Goal: Task Accomplishment & Management: Use online tool/utility

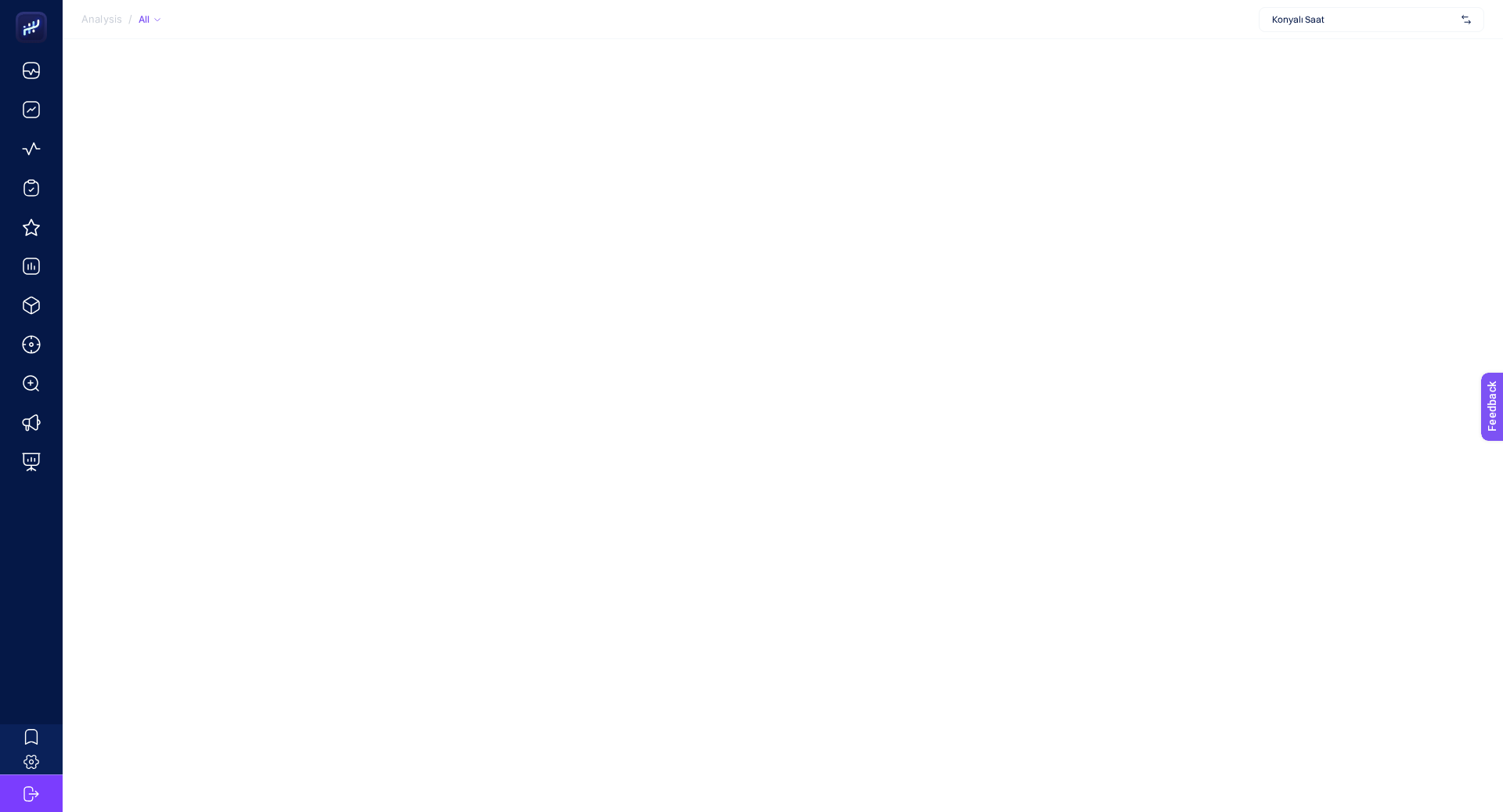
click at [1356, 21] on div "Konyalı Saat" at bounding box center [1371, 20] width 226 height 25
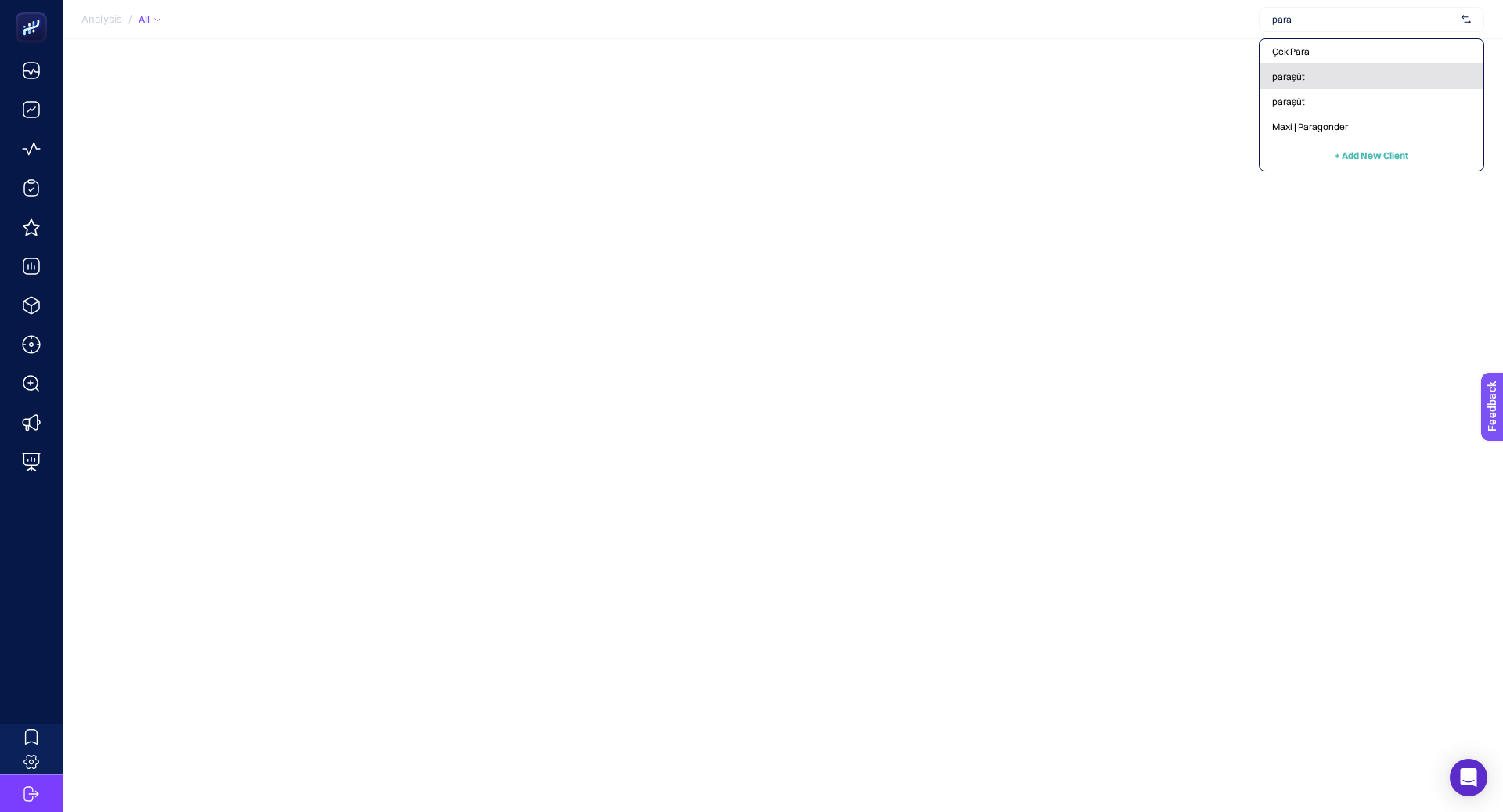
type input "para"
click at [1344, 81] on div "paraşüt" at bounding box center [1371, 77] width 224 height 25
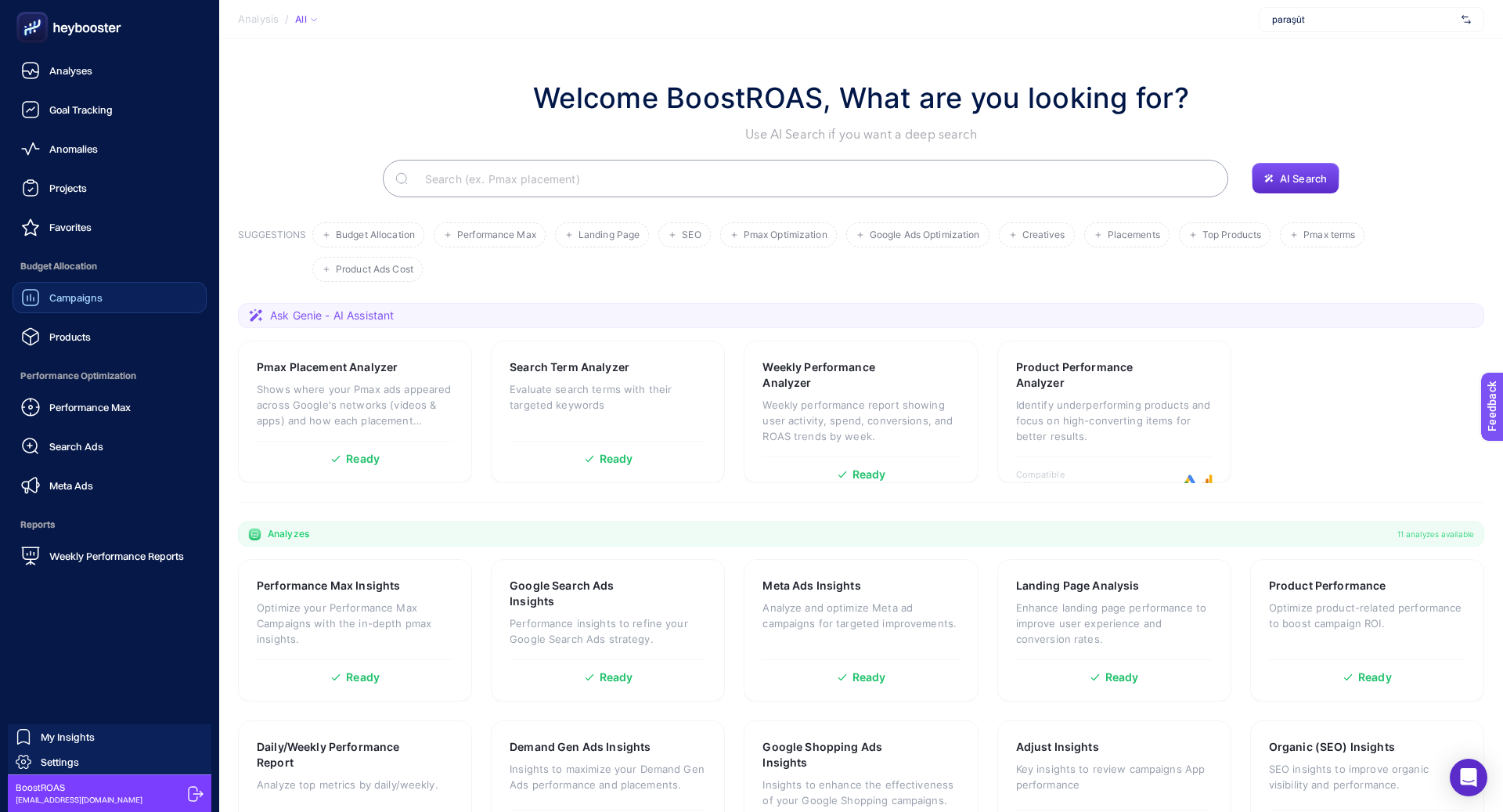
click at [104, 289] on link "Campaigns" at bounding box center [110, 297] width 194 height 31
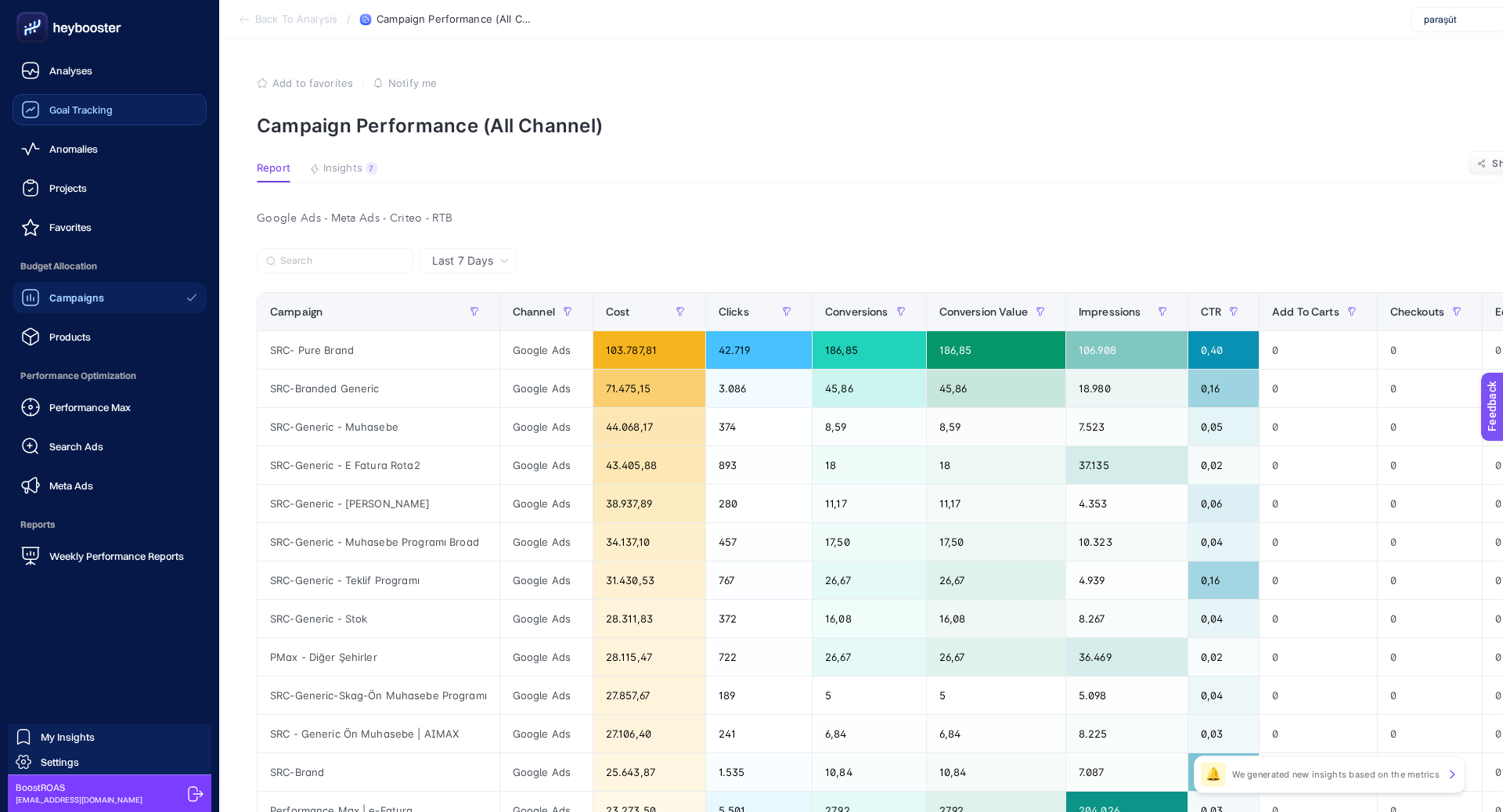
click at [116, 111] on link "Goal Tracking" at bounding box center [110, 109] width 194 height 31
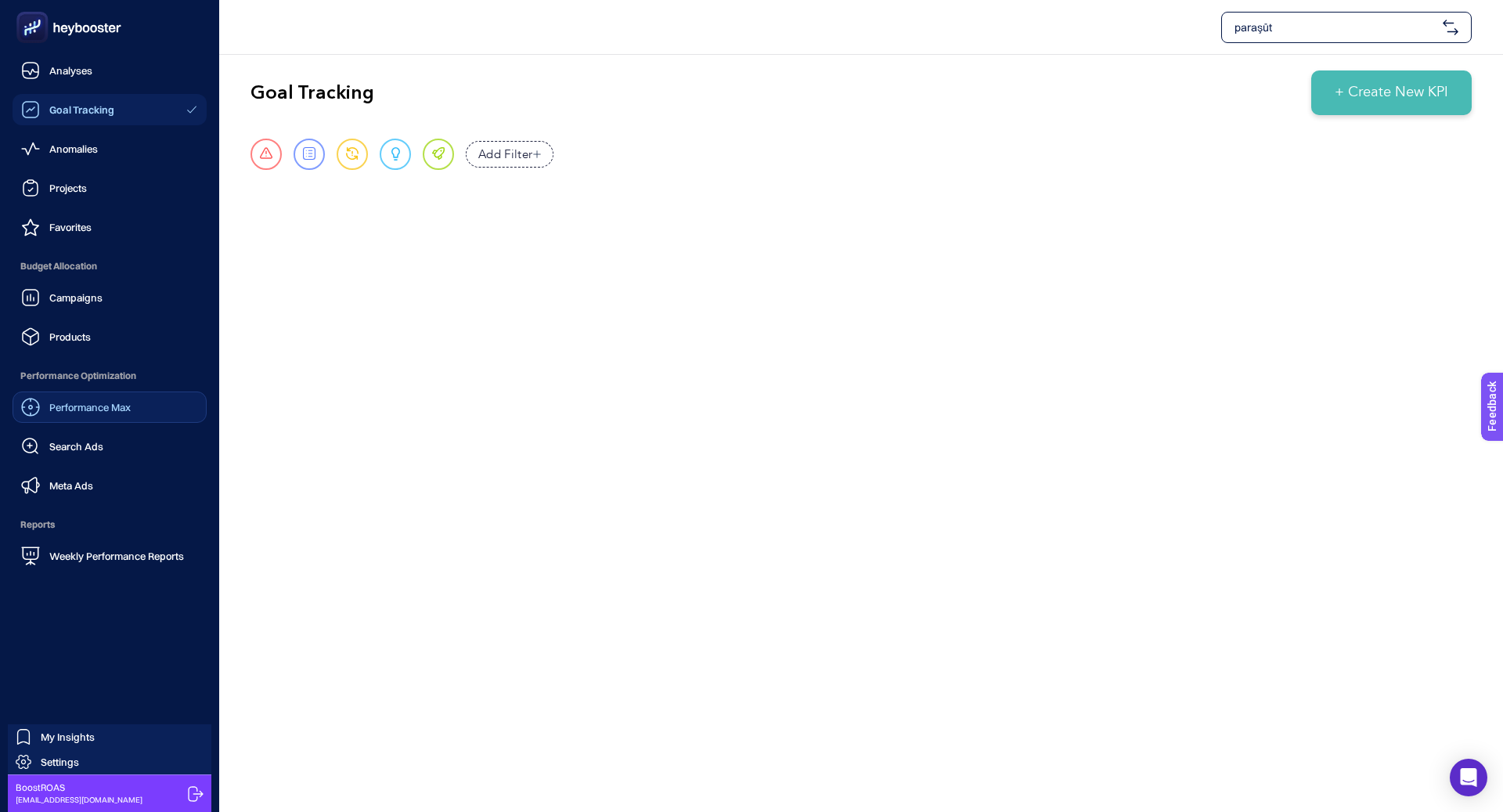
click at [177, 399] on link "Performance Max" at bounding box center [110, 406] width 194 height 31
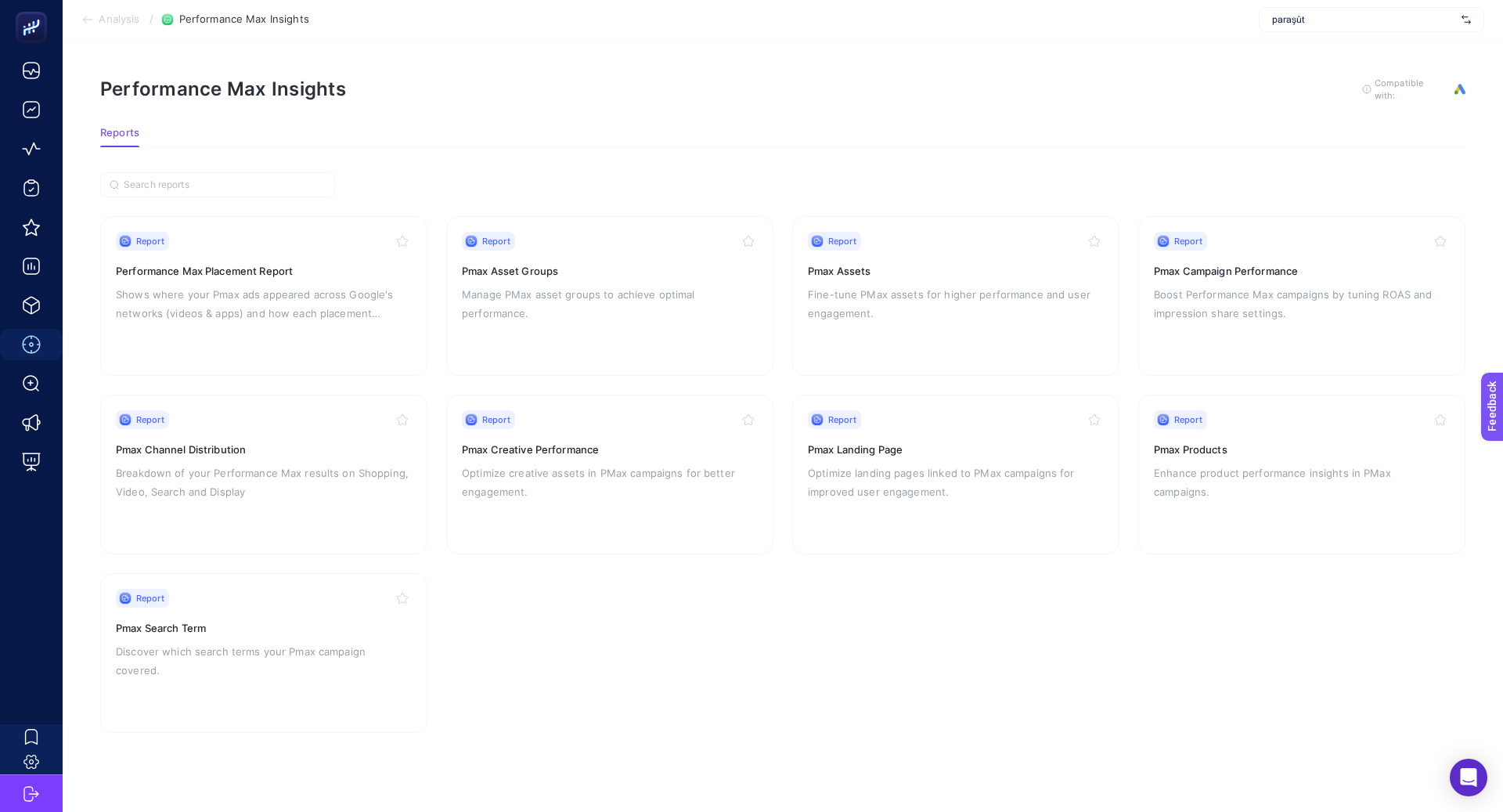
click at [1385, 21] on span "paraşüt" at bounding box center [1363, 20] width 183 height 12
type input "paraş"
click at [1276, 79] on span "paraşüt" at bounding box center [1288, 77] width 33 height 12
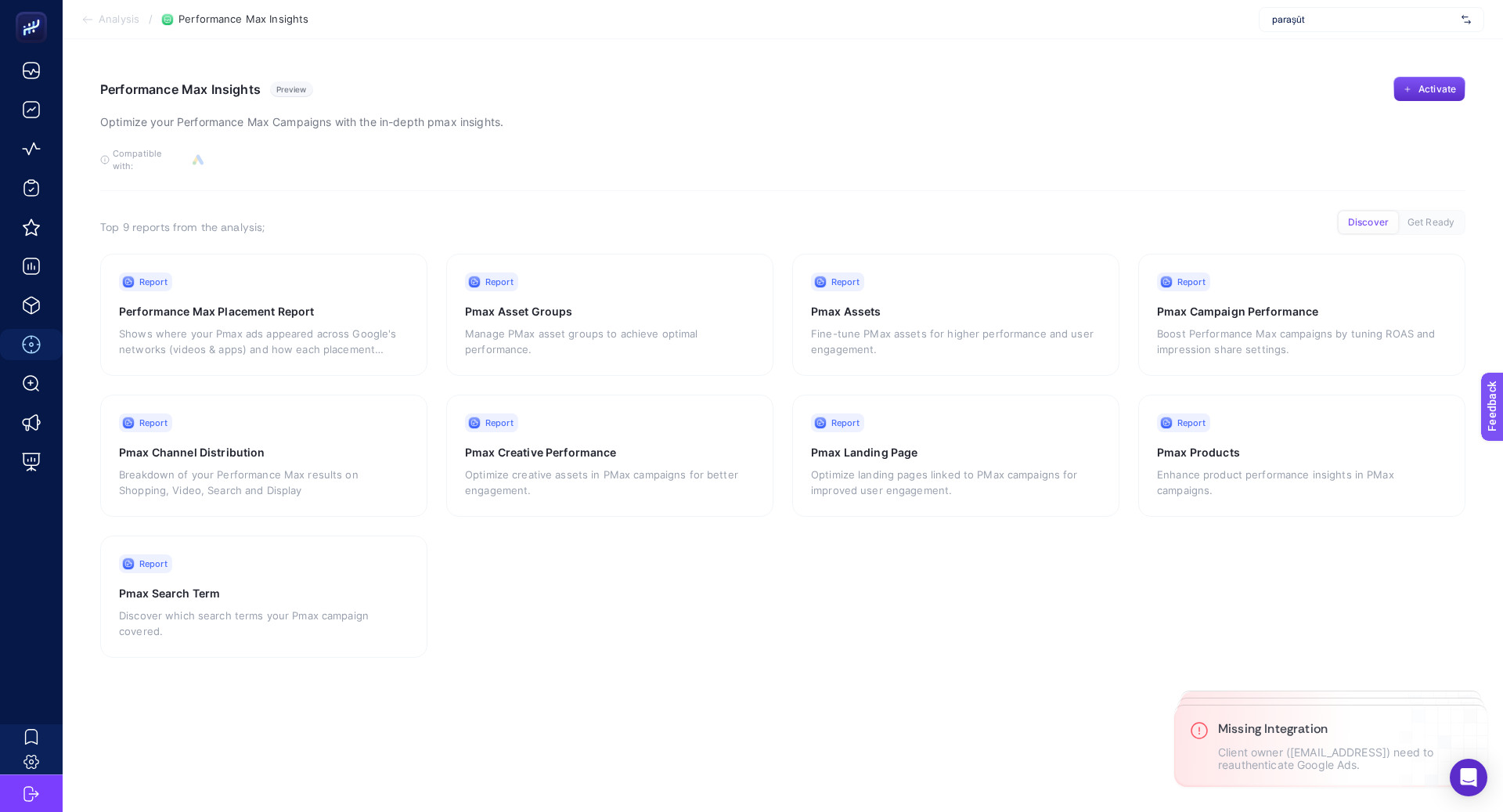
click at [1311, 21] on span "paraşüt" at bounding box center [1363, 20] width 183 height 12
type input "paraşü"
click at [1311, 48] on div "paraşüt" at bounding box center [1371, 52] width 224 height 25
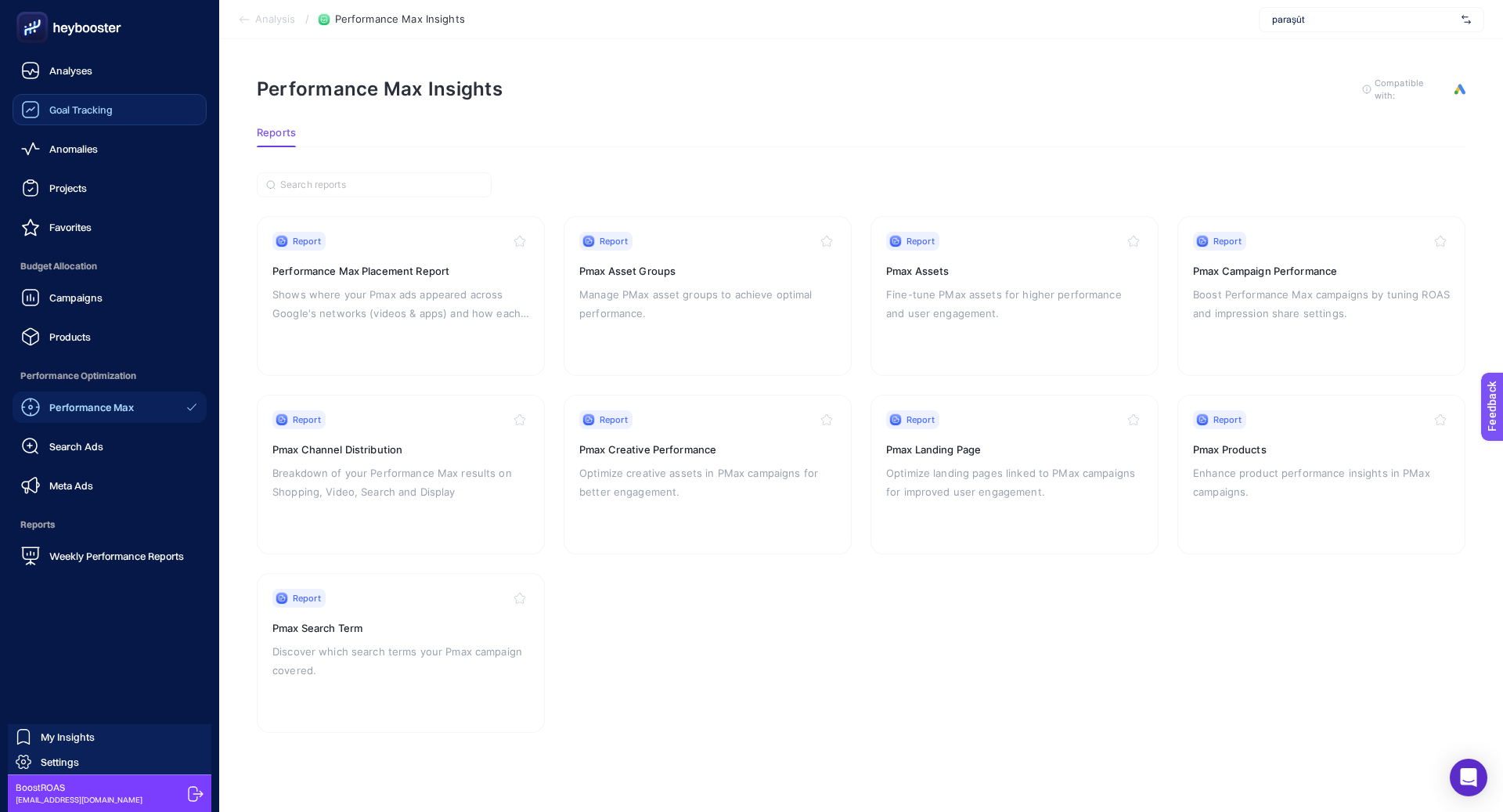
click at [93, 111] on span "Goal Tracking" at bounding box center [80, 110] width 63 height 12
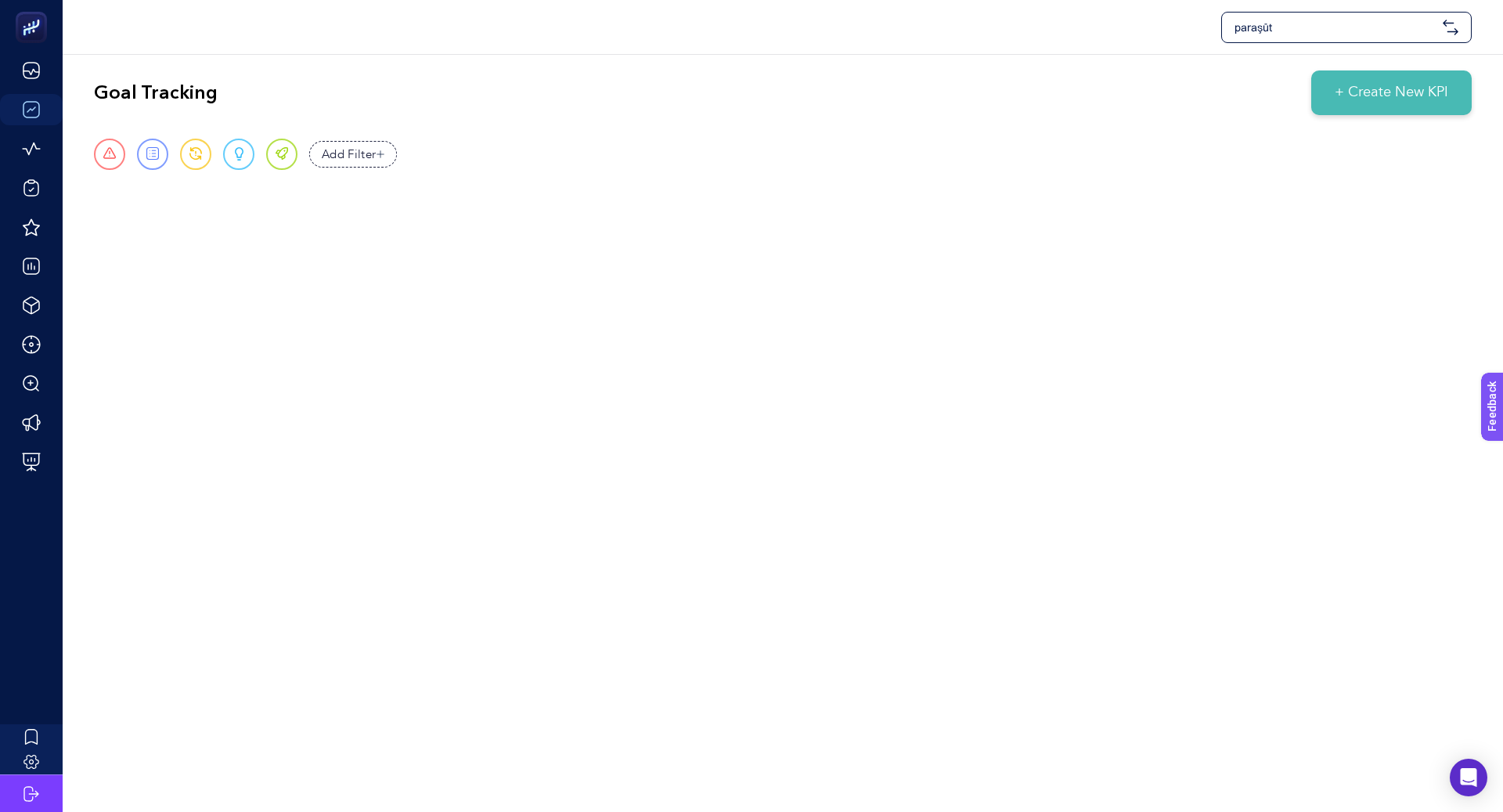
click at [1410, 92] on span "+ Create New KPI" at bounding box center [1391, 93] width 113 height 21
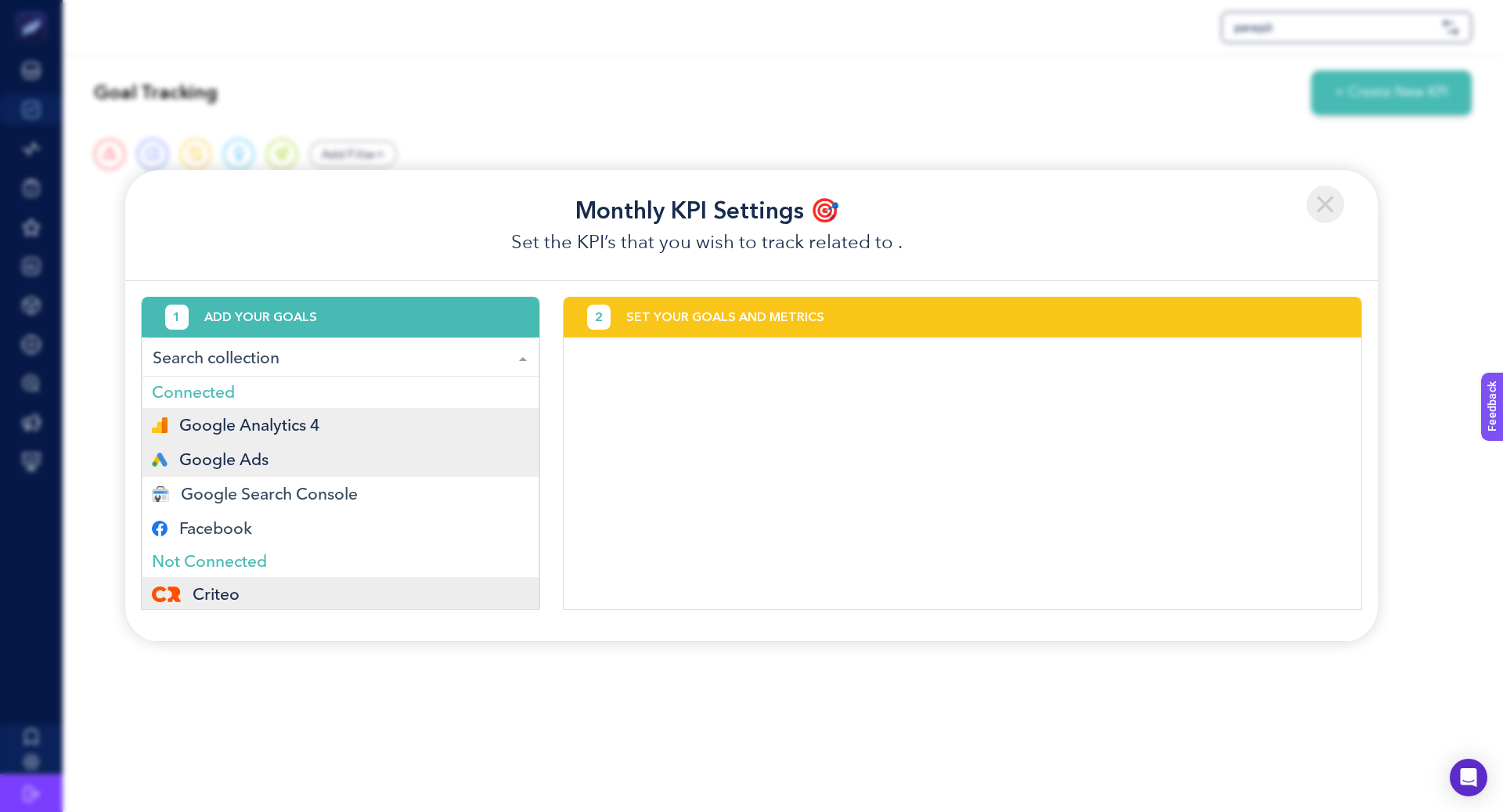
click at [302, 455] on div "Google Ads" at bounding box center [340, 460] width 377 height 16
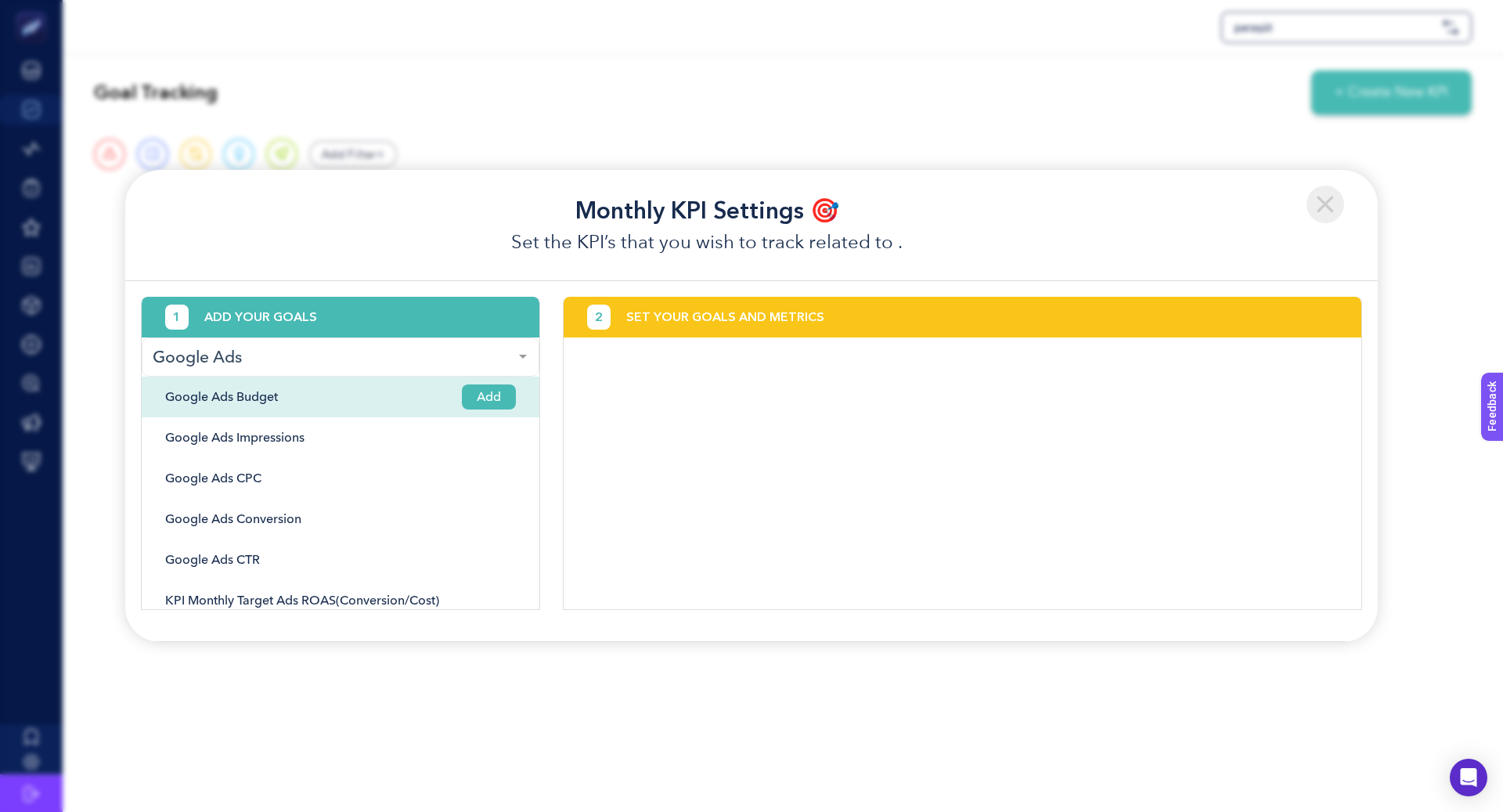
click at [496, 392] on span "Add" at bounding box center [489, 397] width 54 height 25
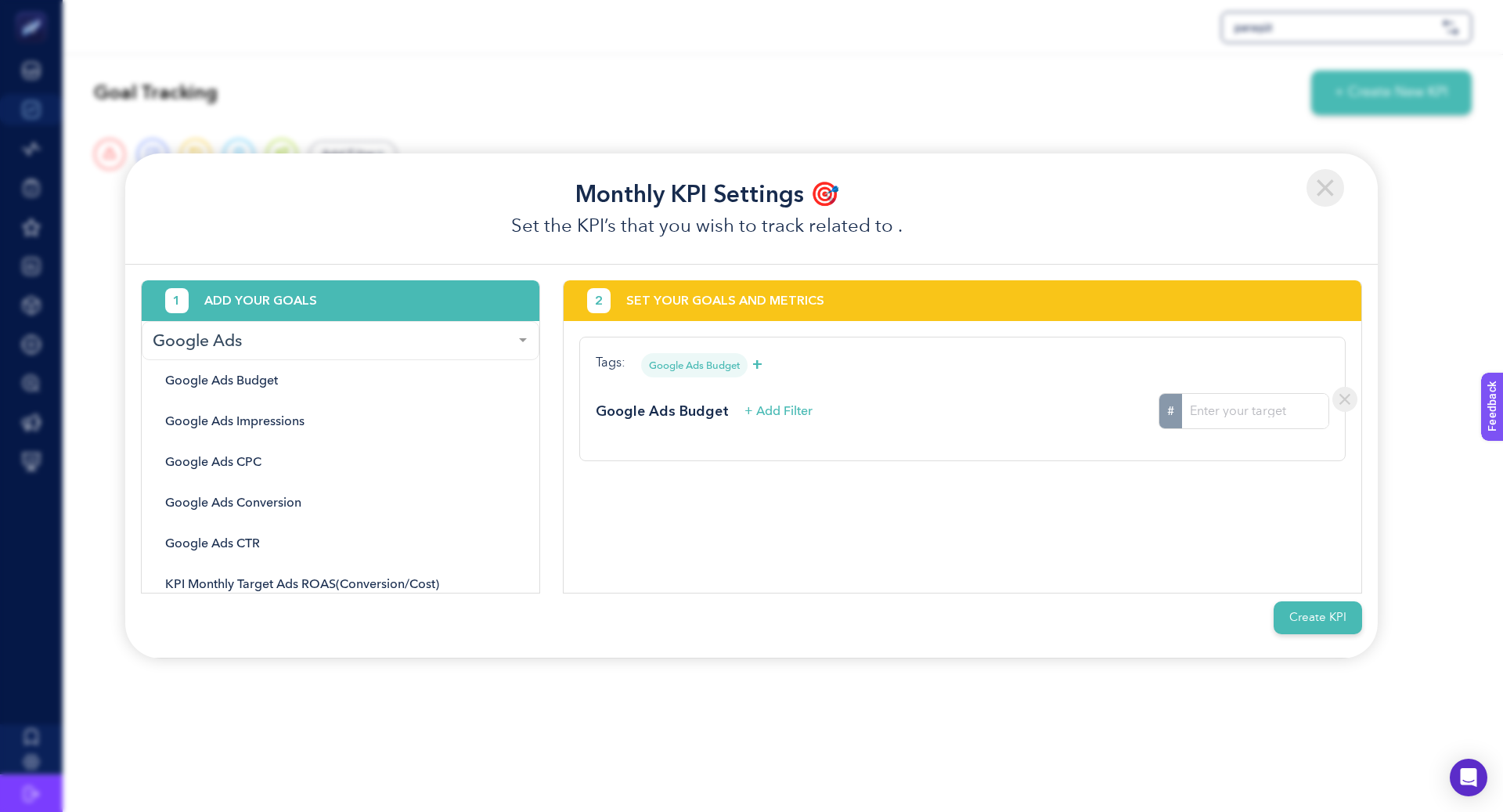
click at [1252, 408] on input "#" at bounding box center [1255, 411] width 146 height 35
type input "2775000"
click at [1327, 622] on button "Create KPI" at bounding box center [1318, 618] width 88 height 34
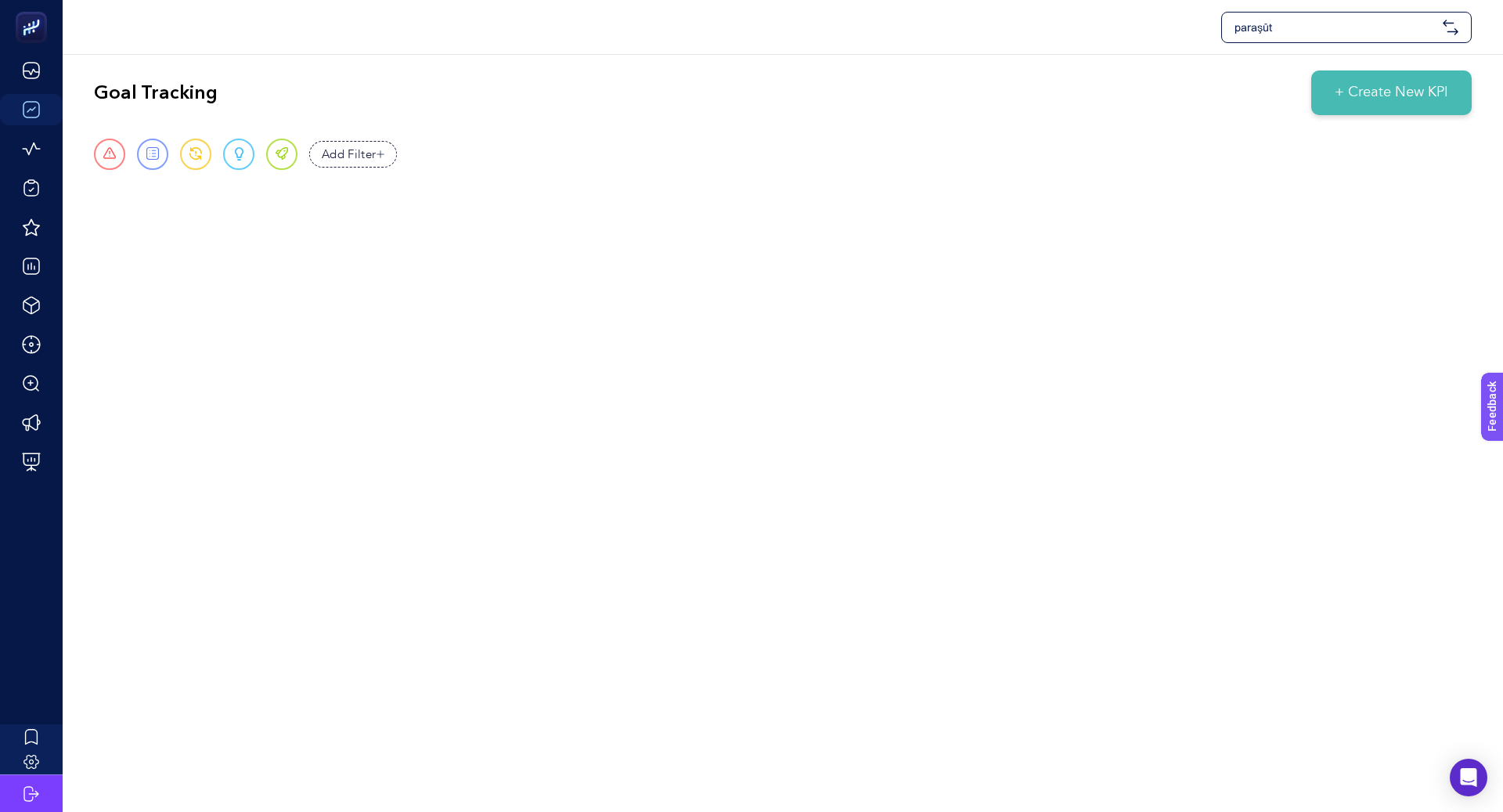
click at [1308, 685] on div "paraşüt Goal Tracking + Create New KPI Urgent Report Warning Opportunity Perfec…" at bounding box center [752, 406] width 1503 height 812
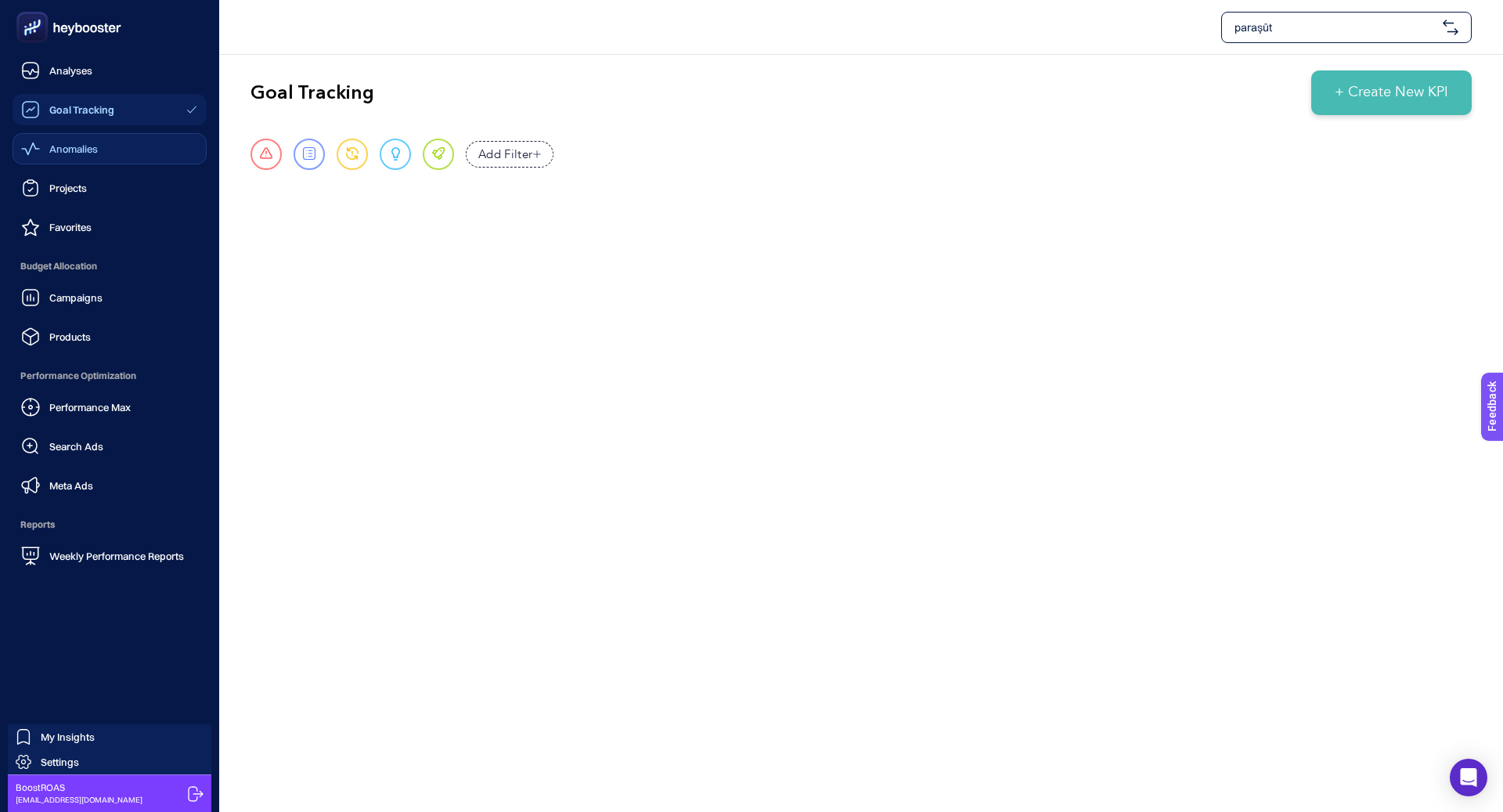
click at [28, 144] on icon at bounding box center [30, 148] width 19 height 19
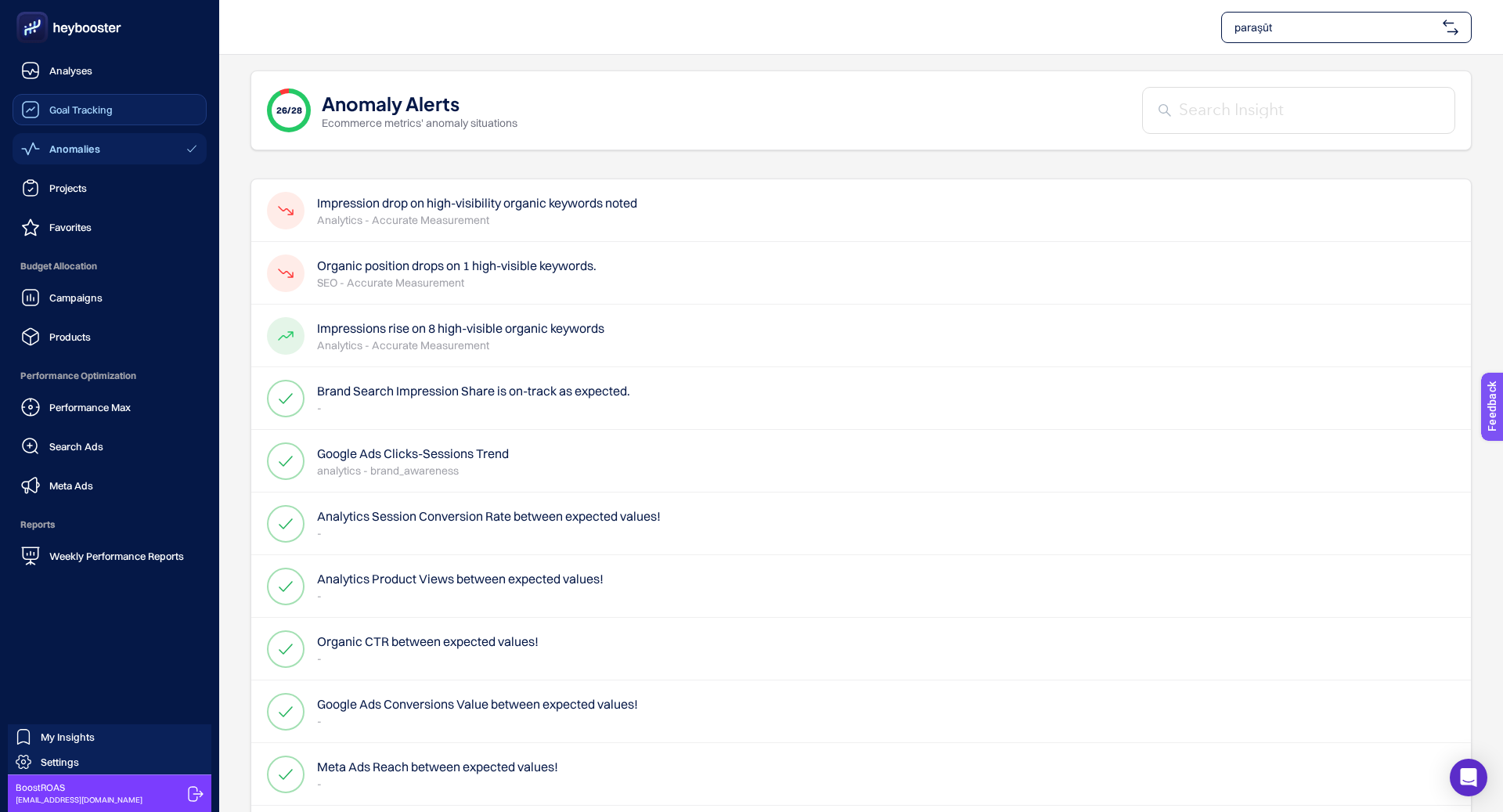
click at [56, 107] on span "Goal Tracking" at bounding box center [80, 110] width 63 height 12
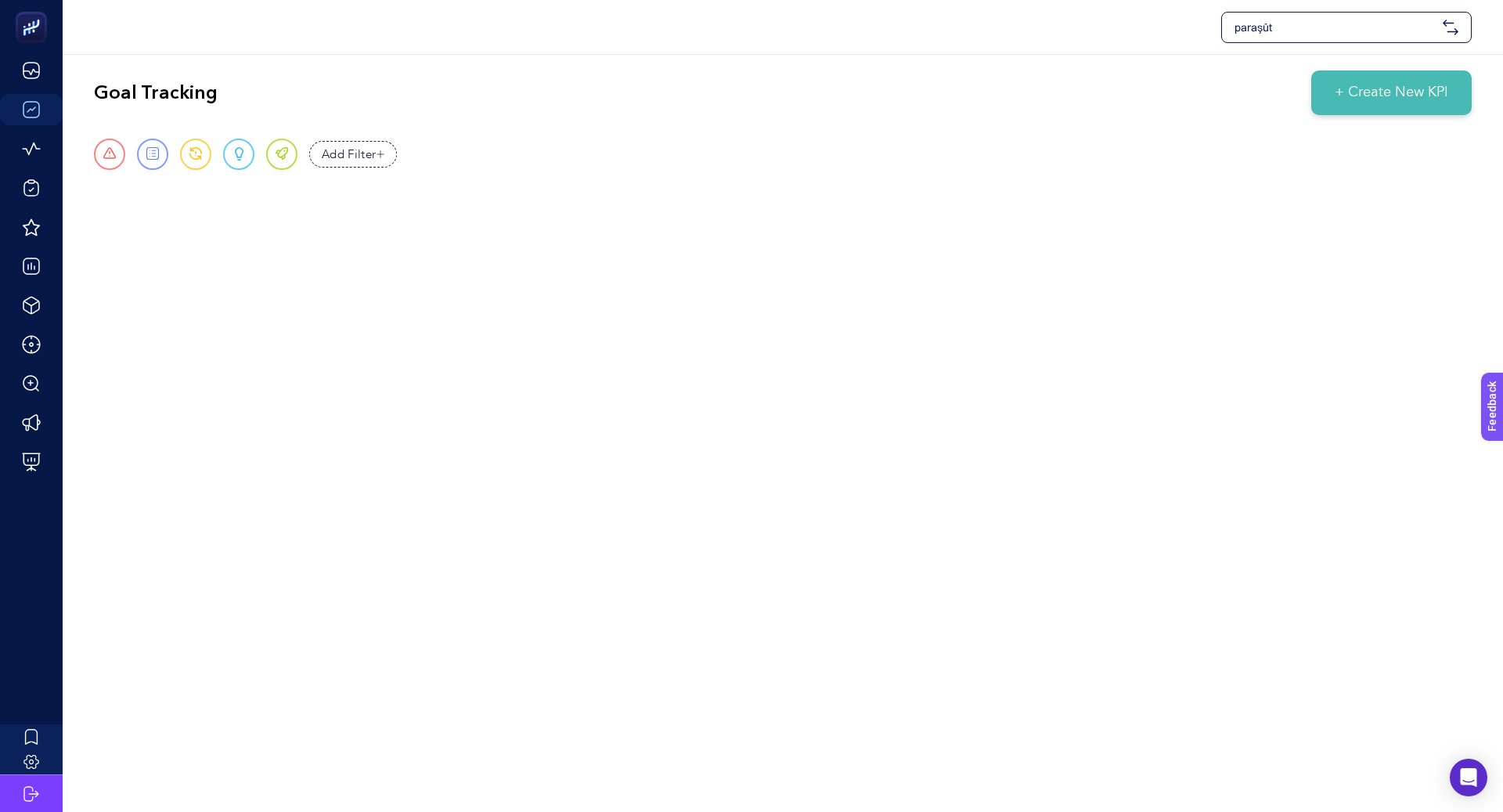
click at [1364, 96] on span "+ Create New KPI" at bounding box center [1391, 93] width 113 height 21
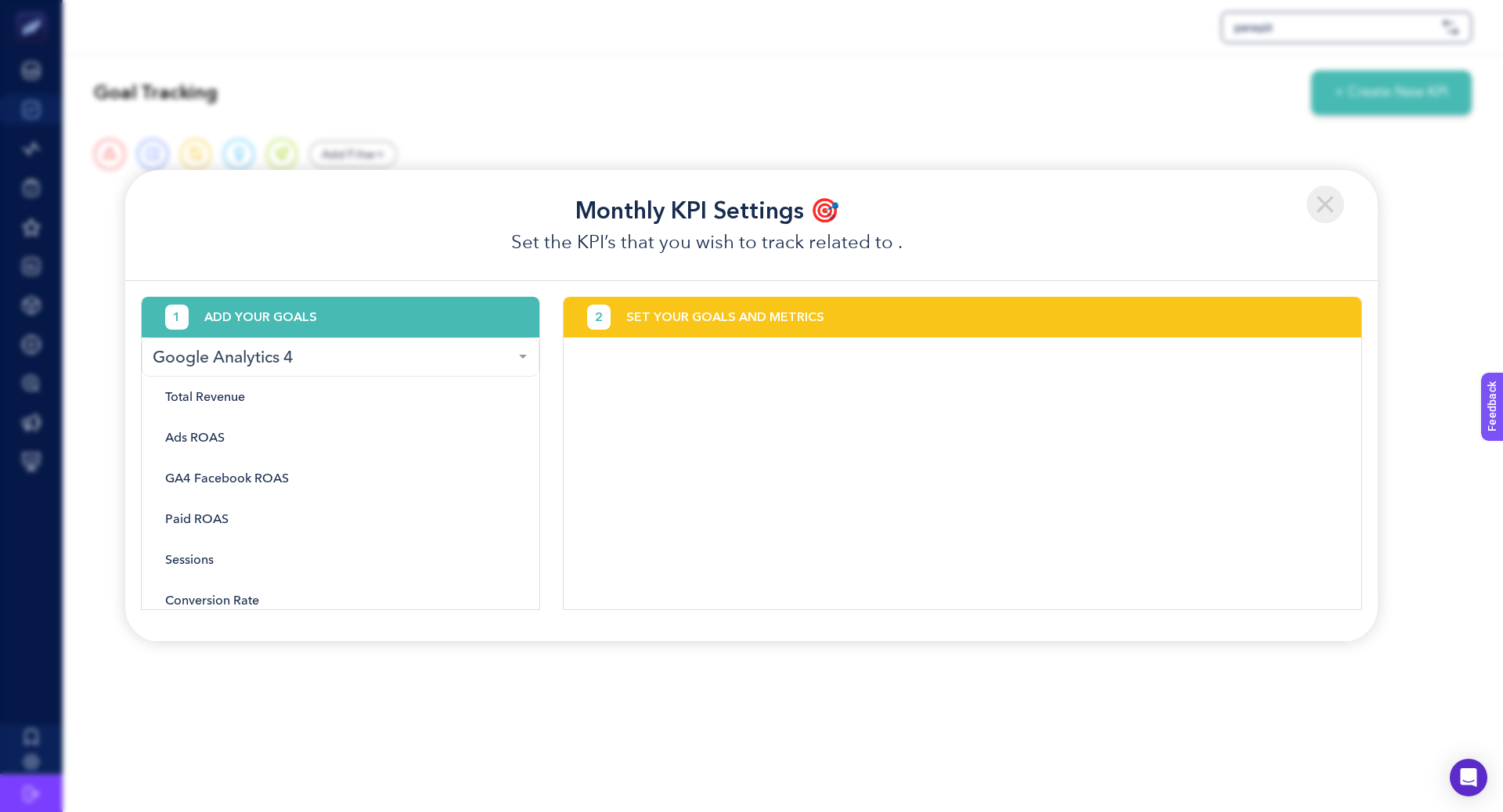
click at [520, 353] on div at bounding box center [522, 357] width 31 height 39
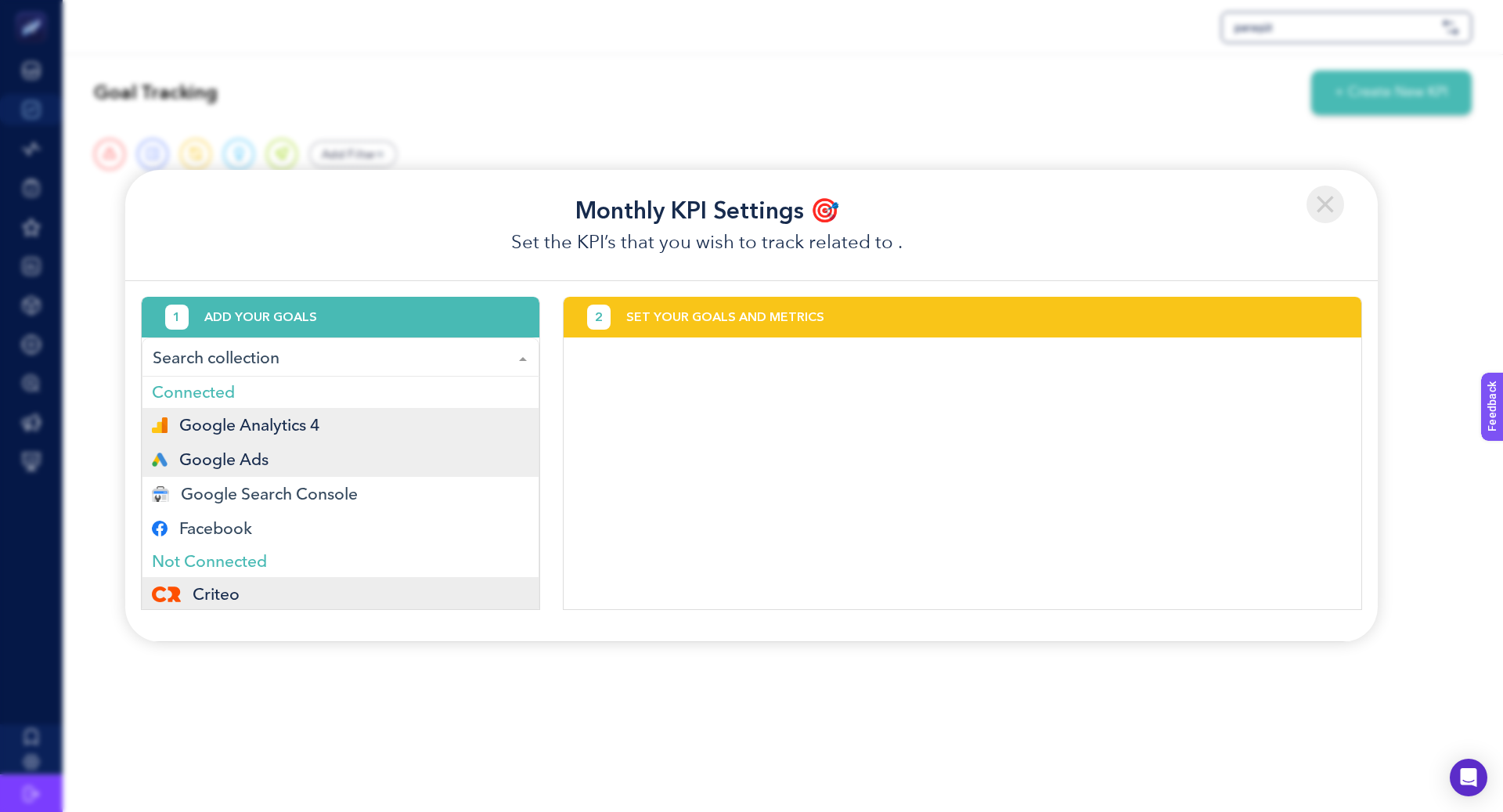
click at [352, 473] on span "Google Ads" at bounding box center [341, 459] width 396 height 35
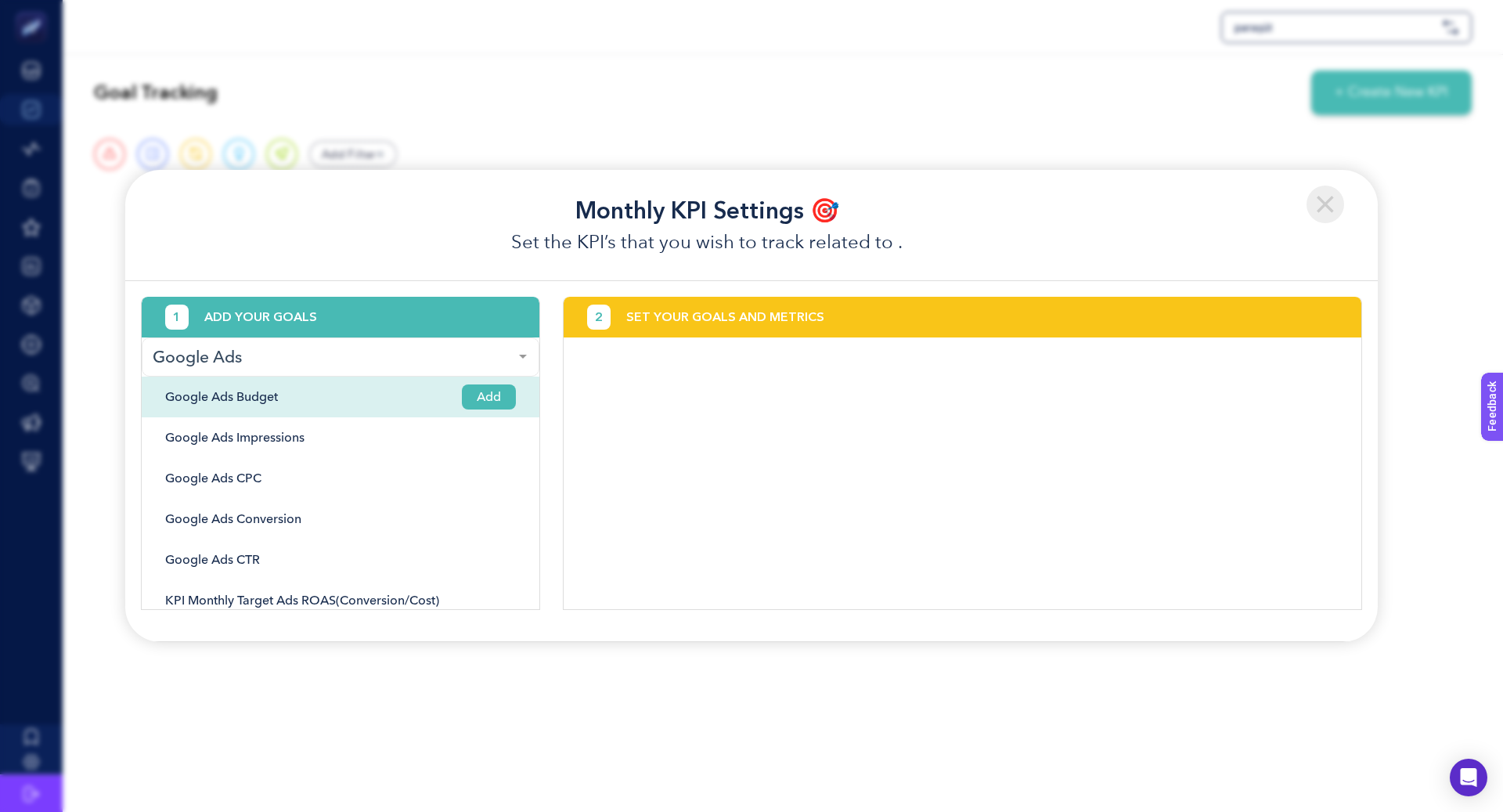
click at [462, 395] on span "Add" at bounding box center [489, 397] width 54 height 25
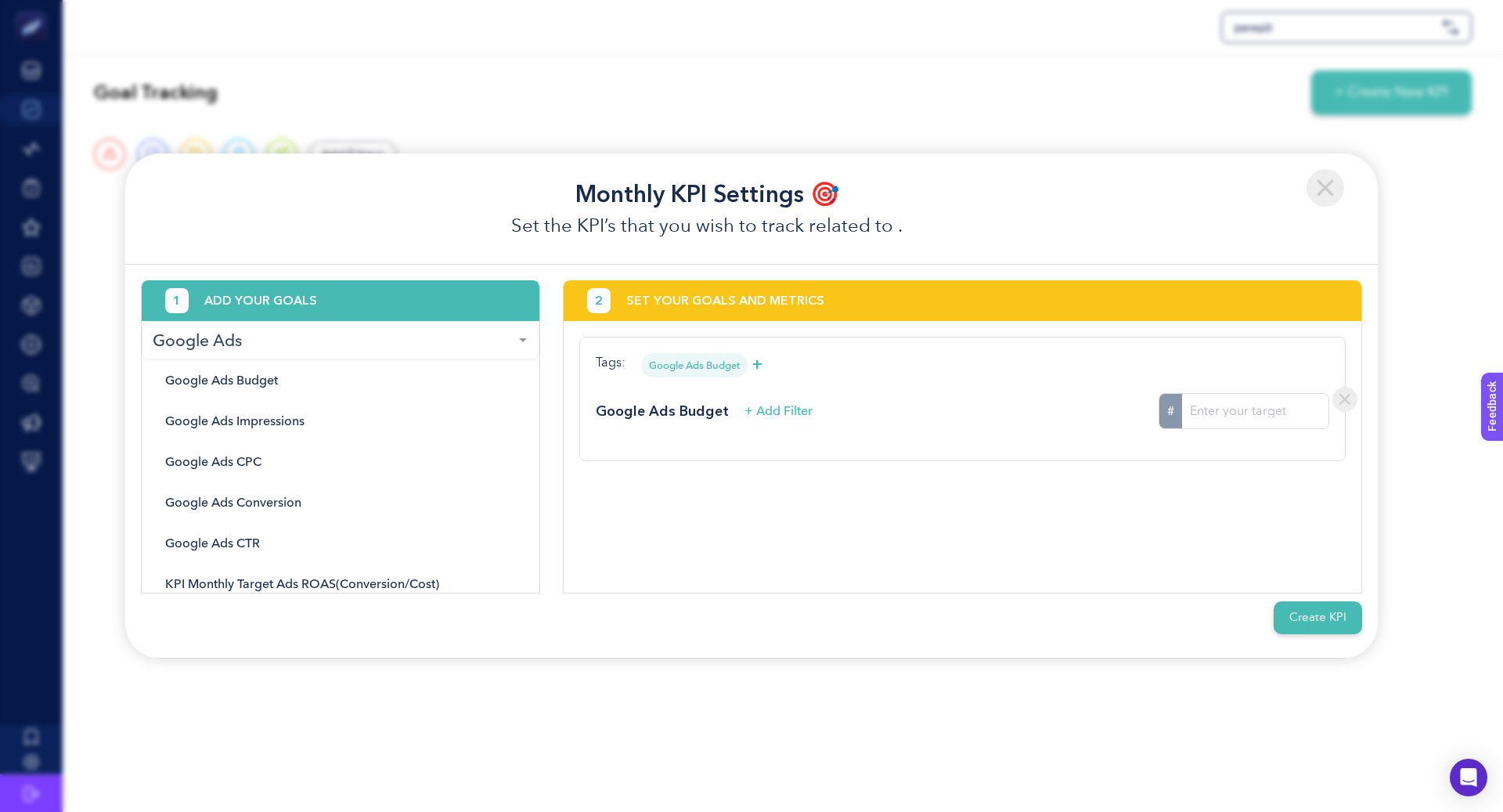
click at [1280, 418] on input "#" at bounding box center [1255, 411] width 146 height 35
type input "2775000"
click at [793, 412] on span "+ Add Filter" at bounding box center [778, 411] width 68 height 19
click at [793, 411] on span "+ Add Filter" at bounding box center [778, 411] width 68 height 19
click at [1206, 462] on button "X" at bounding box center [1210, 464] width 8 height 39
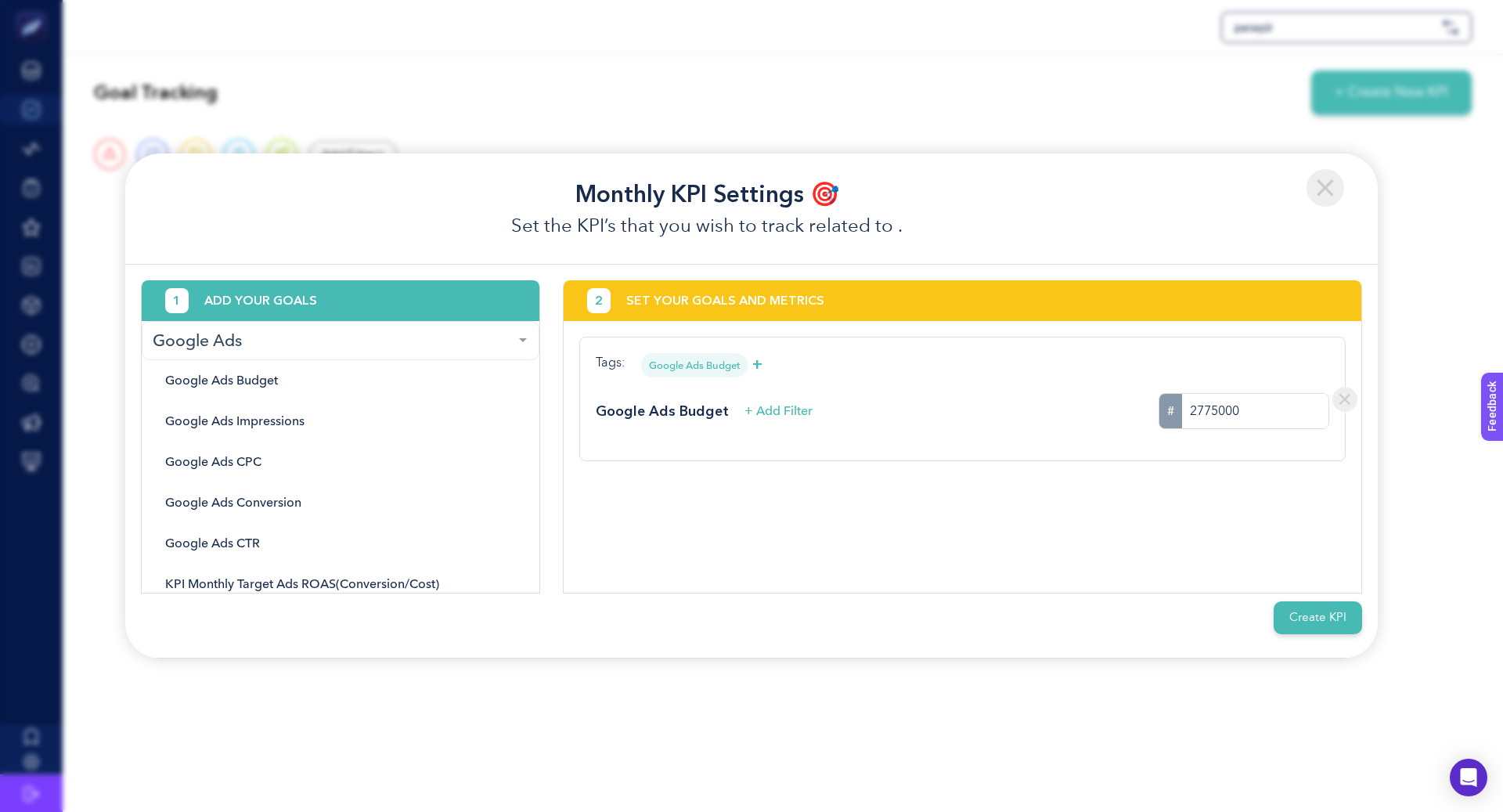
click at [1318, 613] on button "Create KPI" at bounding box center [1318, 618] width 88 height 34
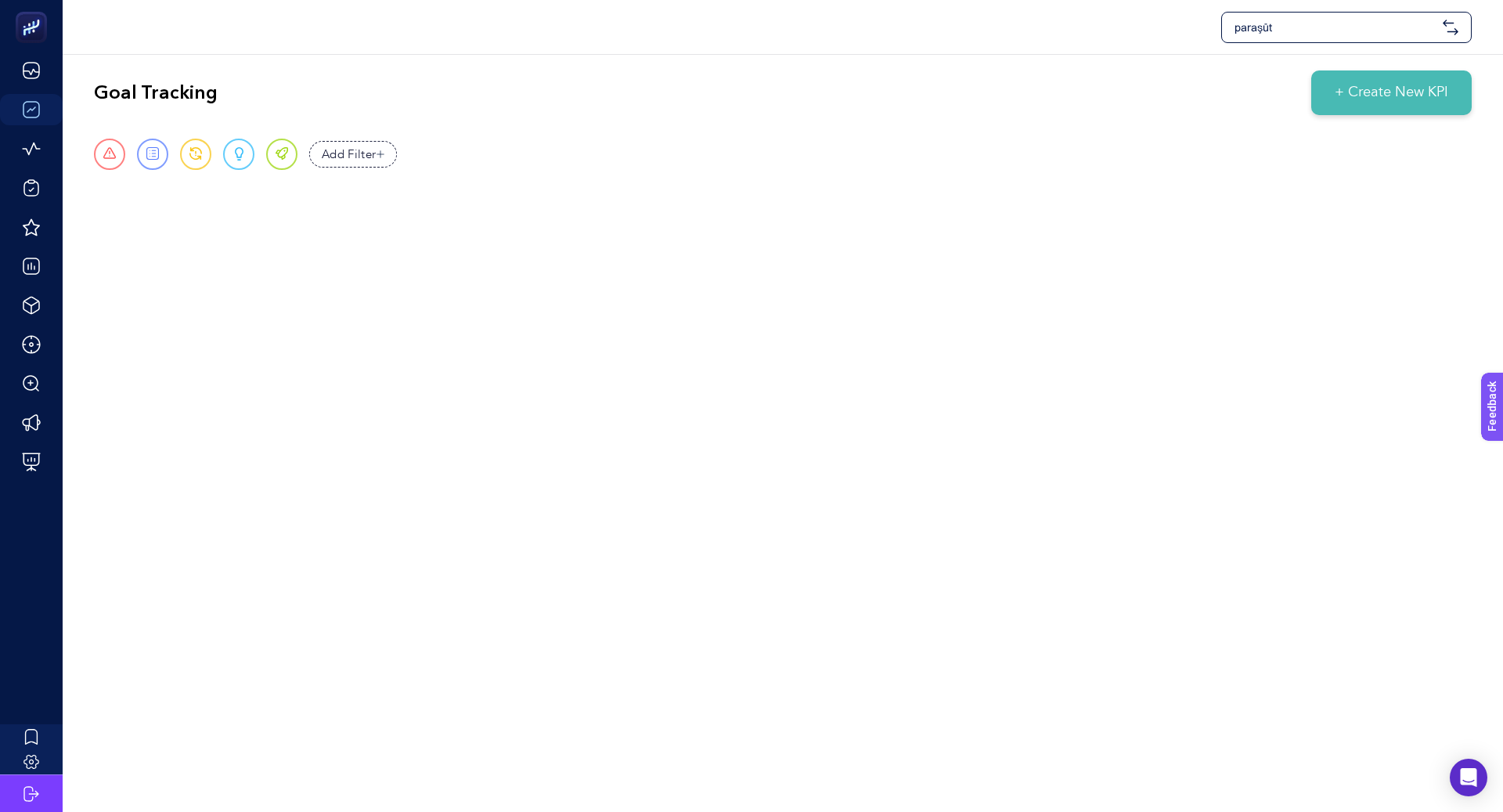
click at [1190, 620] on div "paraşüt Goal Tracking + Create New KPI Urgent Report Warning Opportunity Perfec…" at bounding box center [752, 406] width 1503 height 812
click at [113, 159] on span at bounding box center [110, 154] width 13 height 14
click at [158, 155] on span at bounding box center [152, 154] width 13 height 14
click at [220, 155] on div "Urgent Report Warning Opportunity Perfect" at bounding box center [195, 153] width 203 height 31
click at [316, 155] on div "Add Filter" at bounding box center [353, 154] width 87 height 27
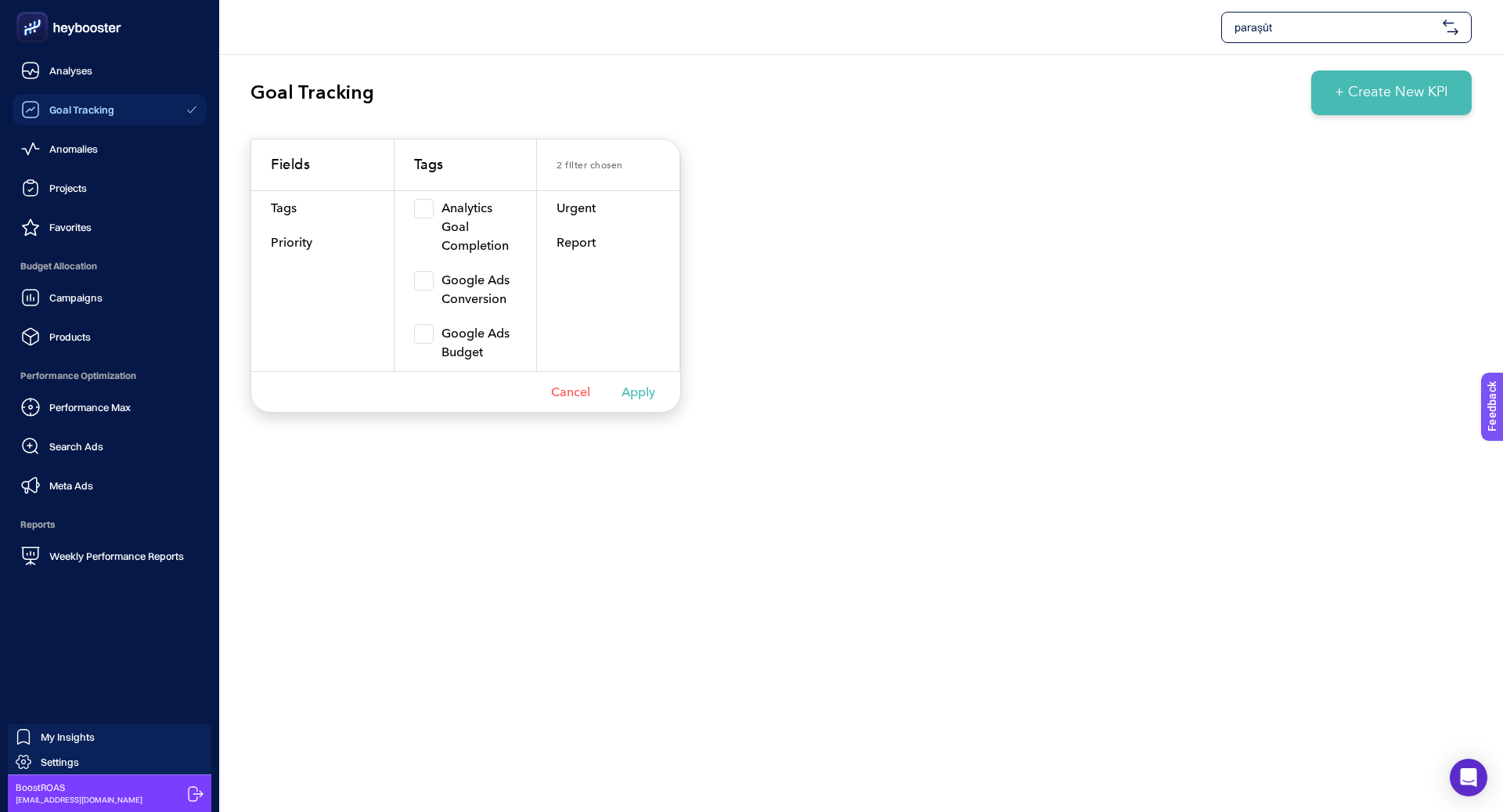
click at [48, 116] on div "Goal Tracking" at bounding box center [68, 109] width 94 height 19
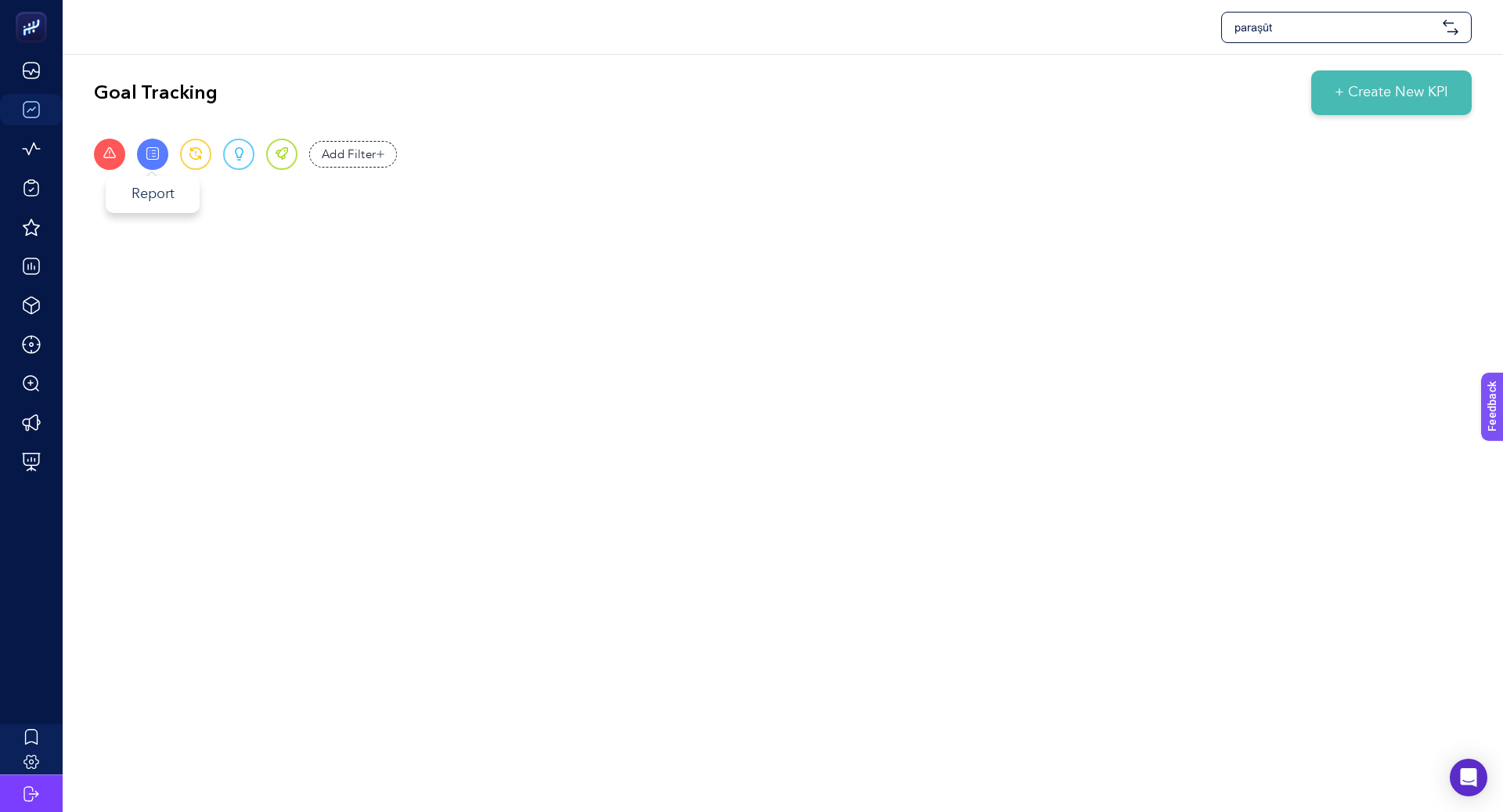
click at [154, 157] on span at bounding box center [152, 154] width 13 height 14
click at [116, 157] on span at bounding box center [110, 154] width 13 height 14
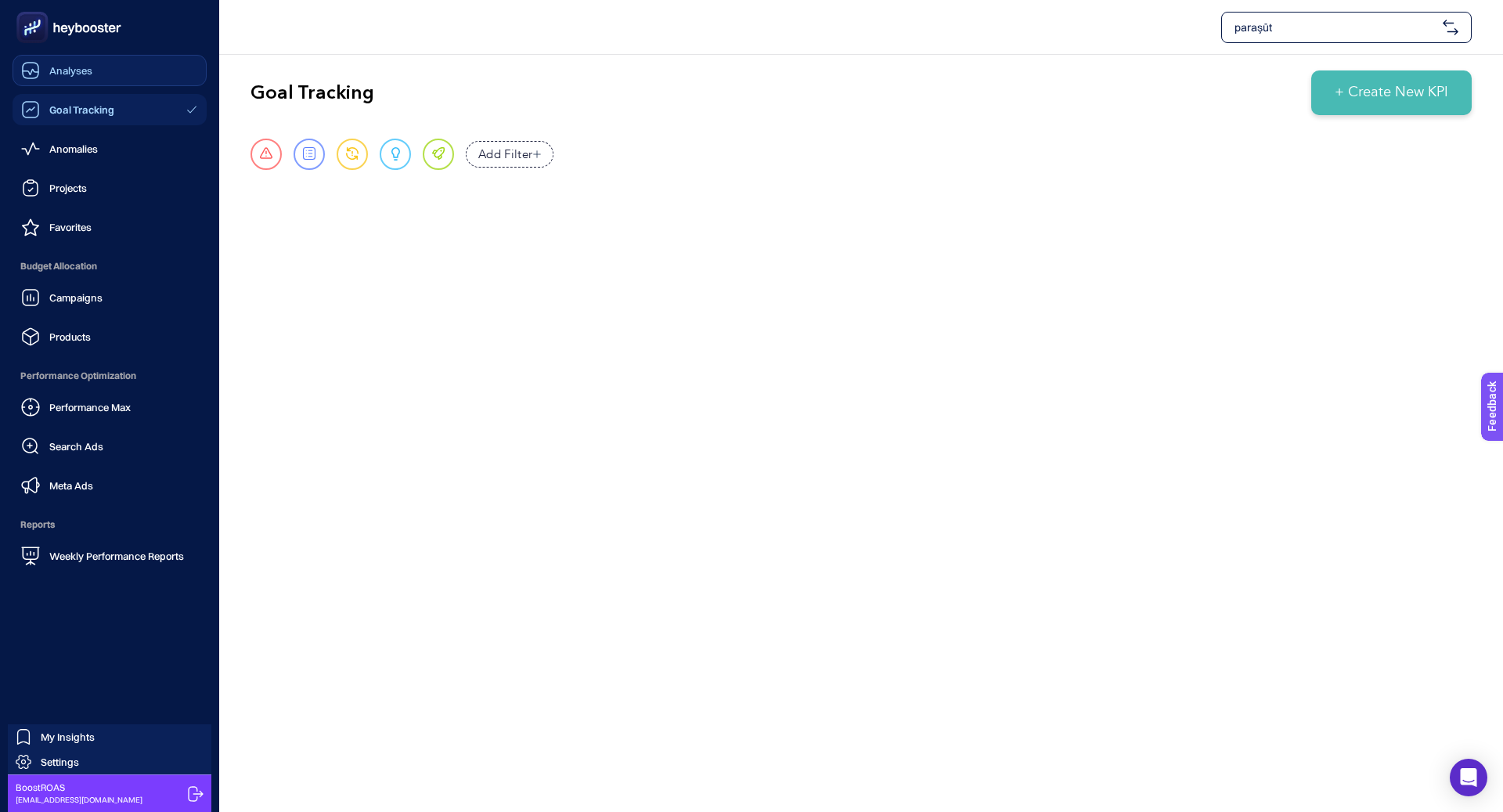
click at [39, 75] on icon at bounding box center [30, 70] width 19 height 19
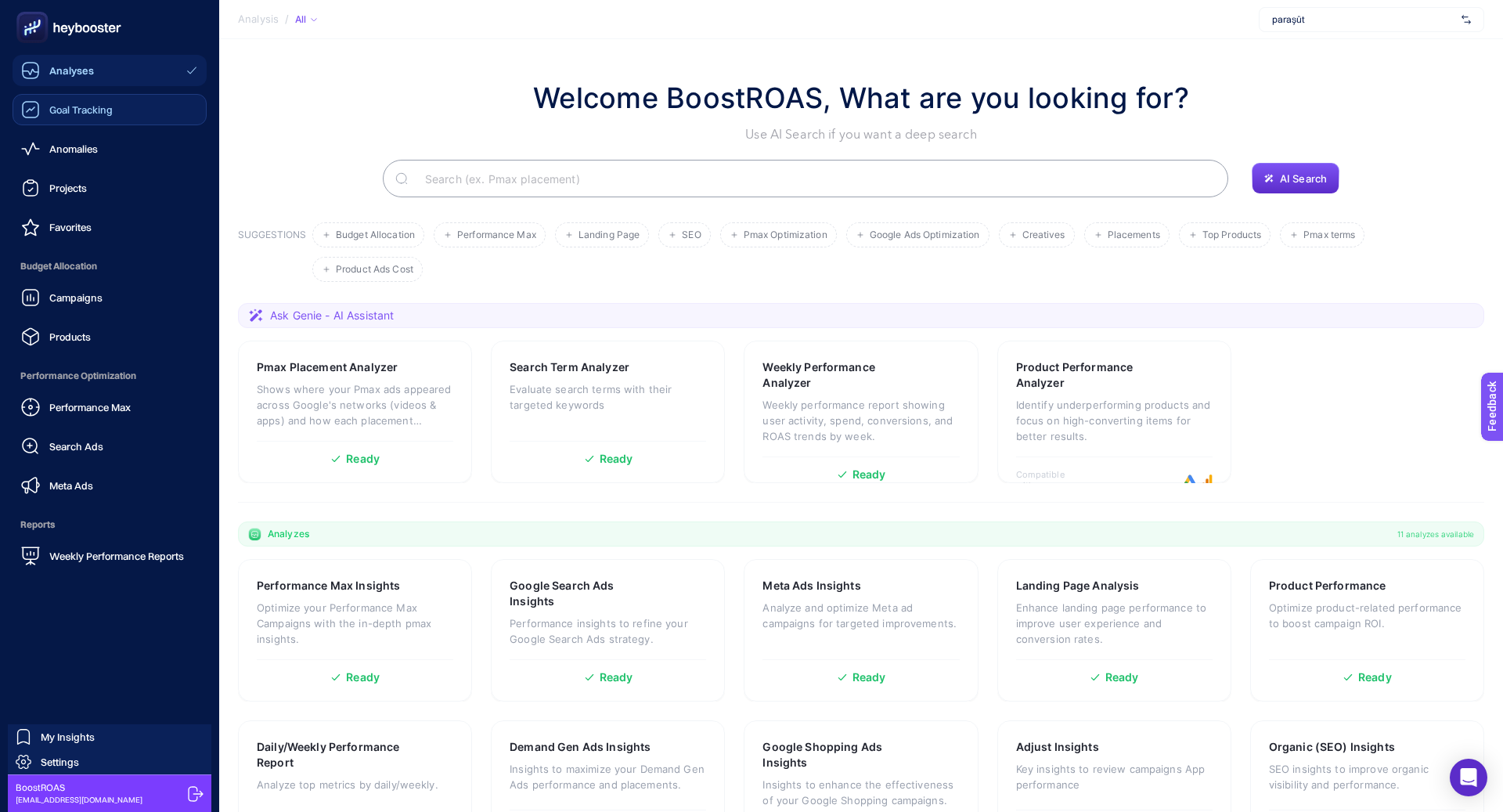
click at [64, 104] on span "Goal Tracking" at bounding box center [80, 110] width 63 height 12
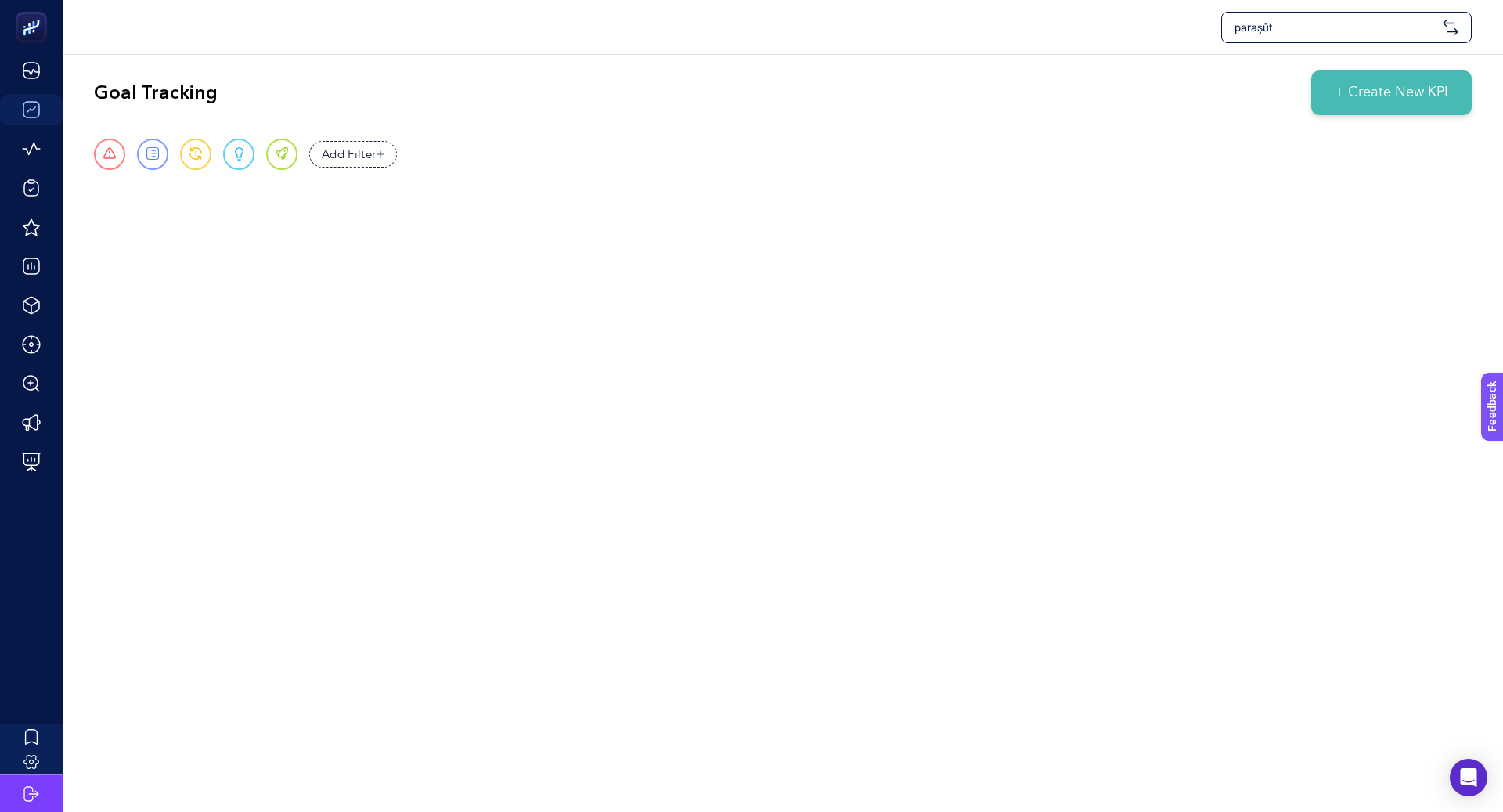
click at [1426, 86] on span "+ Create New KPI" at bounding box center [1391, 93] width 113 height 21
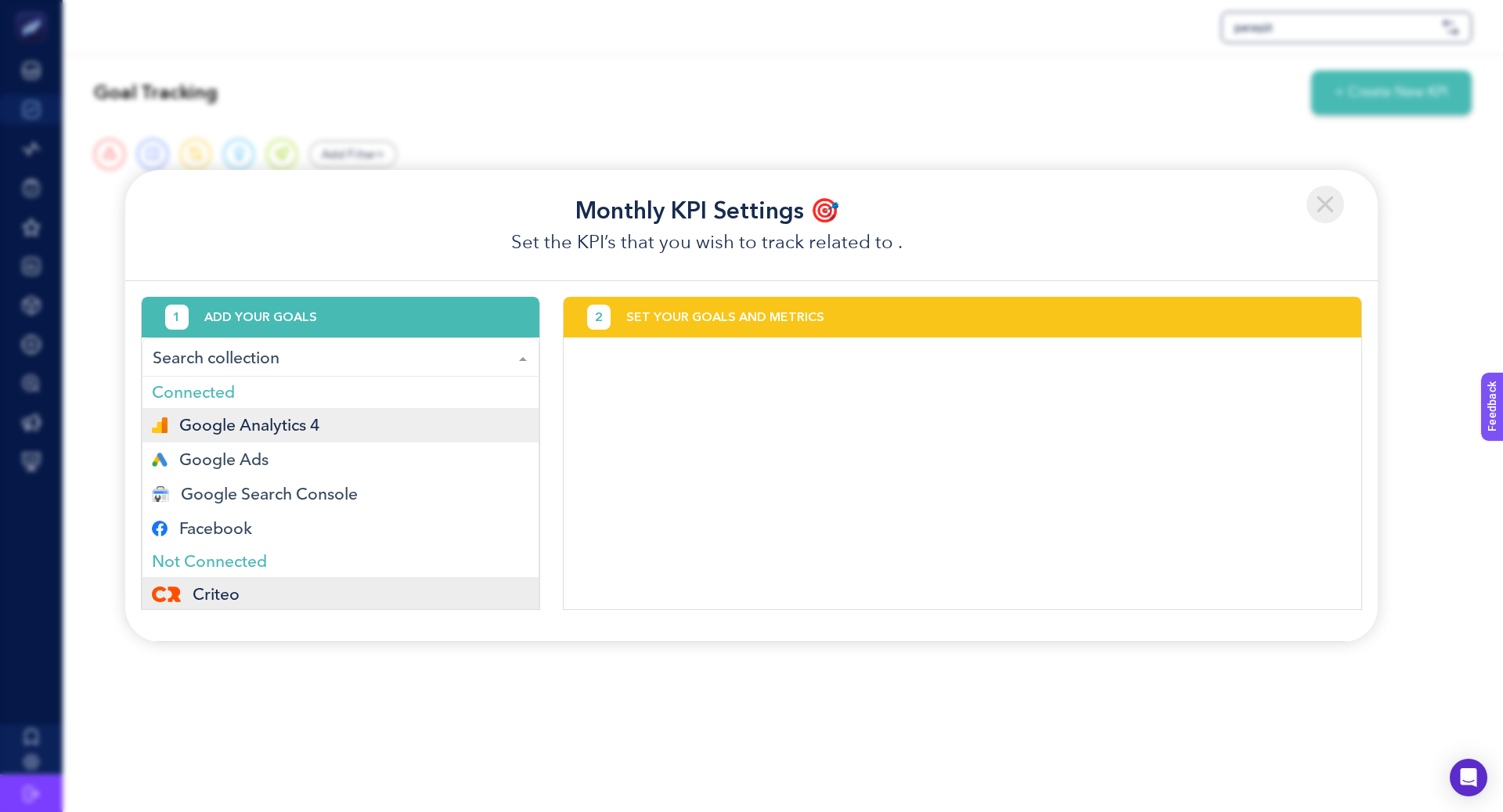
click at [517, 356] on div at bounding box center [522, 357] width 31 height 39
click at [345, 455] on div "Google Ads" at bounding box center [340, 460] width 377 height 16
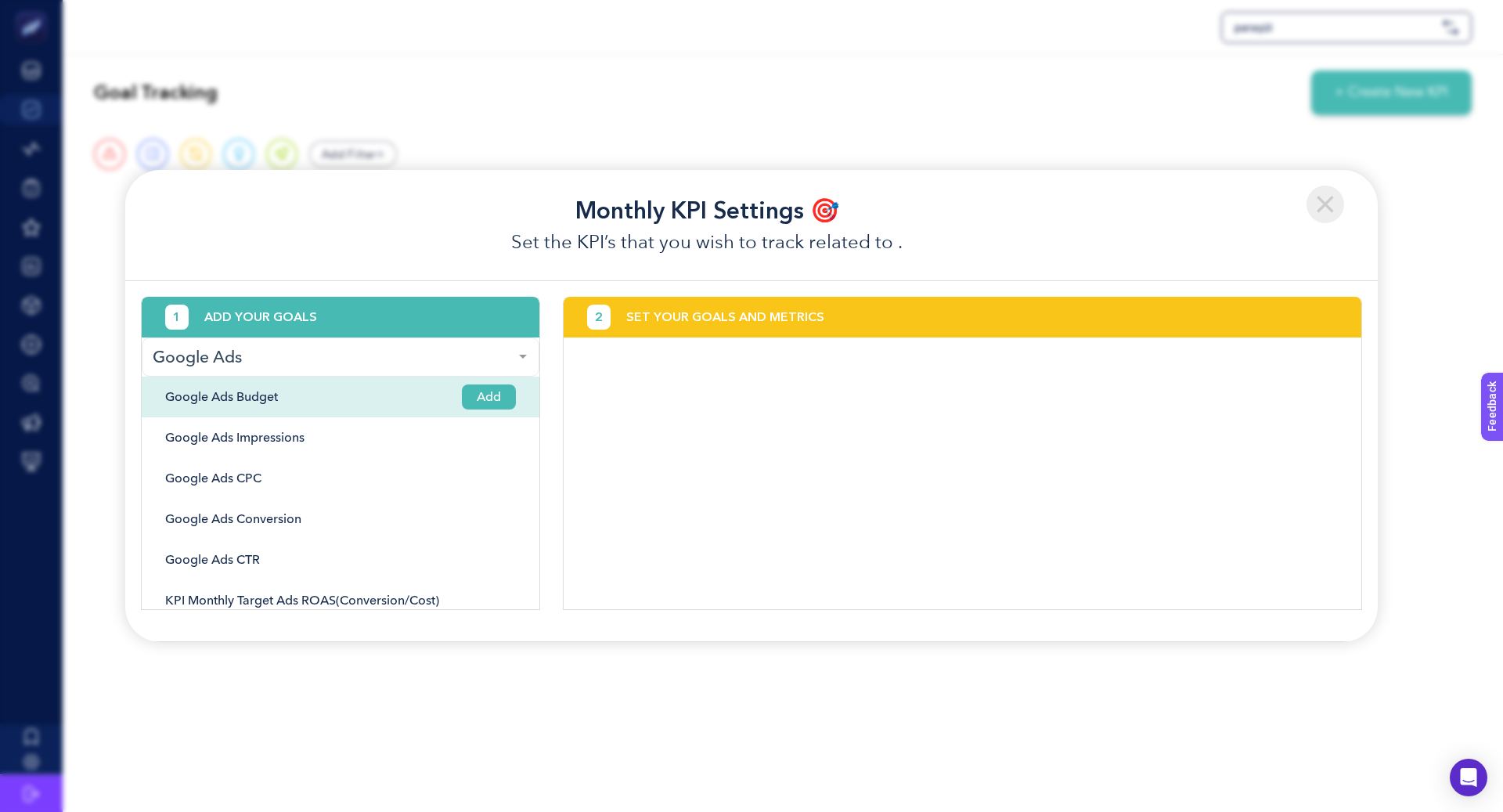
click at [488, 393] on span "Add" at bounding box center [489, 397] width 54 height 25
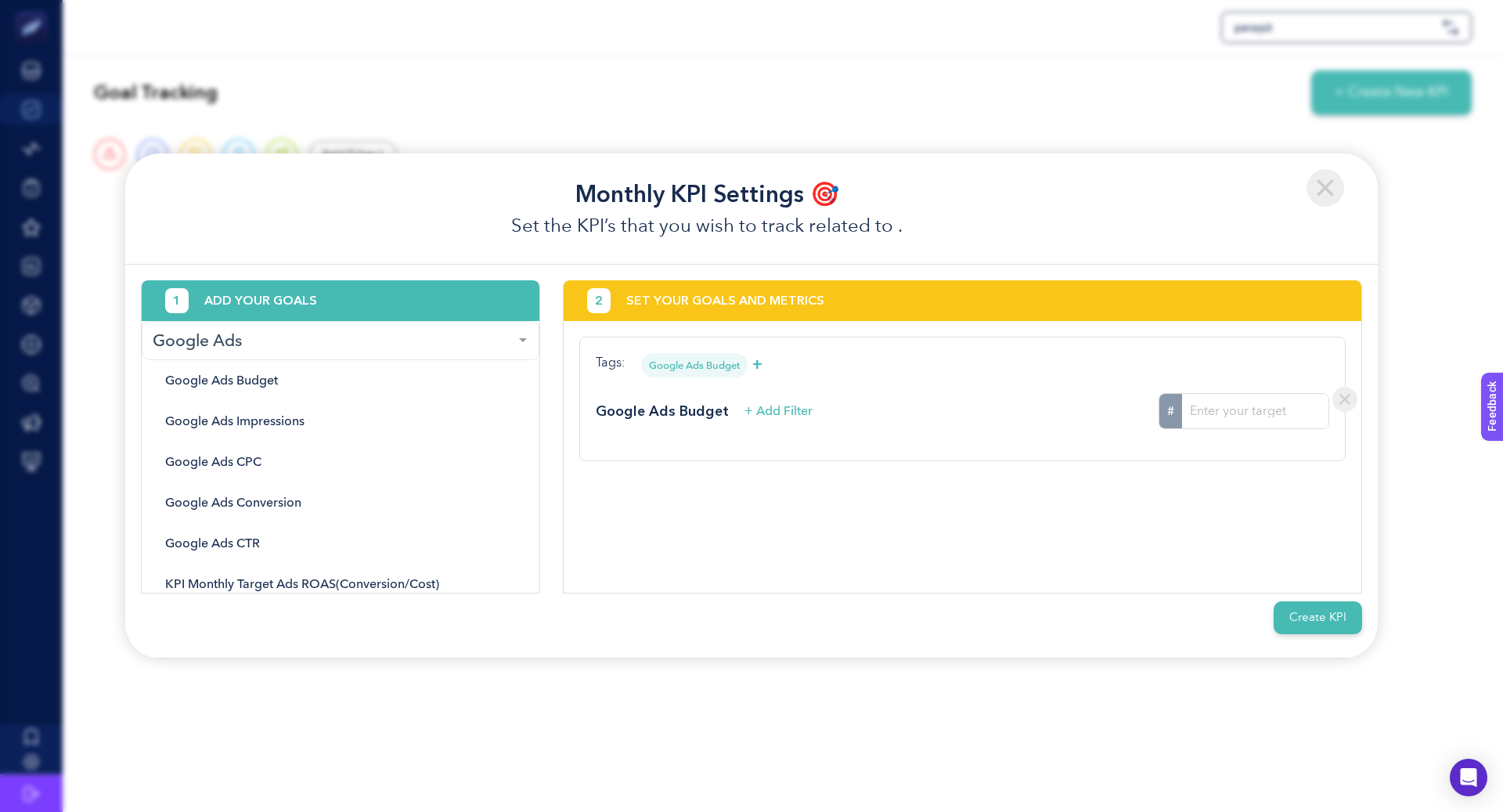
click at [710, 365] on label "Google Ads Budget" at bounding box center [694, 365] width 91 height 16
click at [724, 402] on div "Google Ads Budget + Add Filter" at bounding box center [703, 412] width 217 height 21
click at [780, 402] on span "+ Add Filter" at bounding box center [778, 411] width 68 height 19
click at [728, 459] on input "Search for option" at bounding box center [686, 464] width 159 height 14
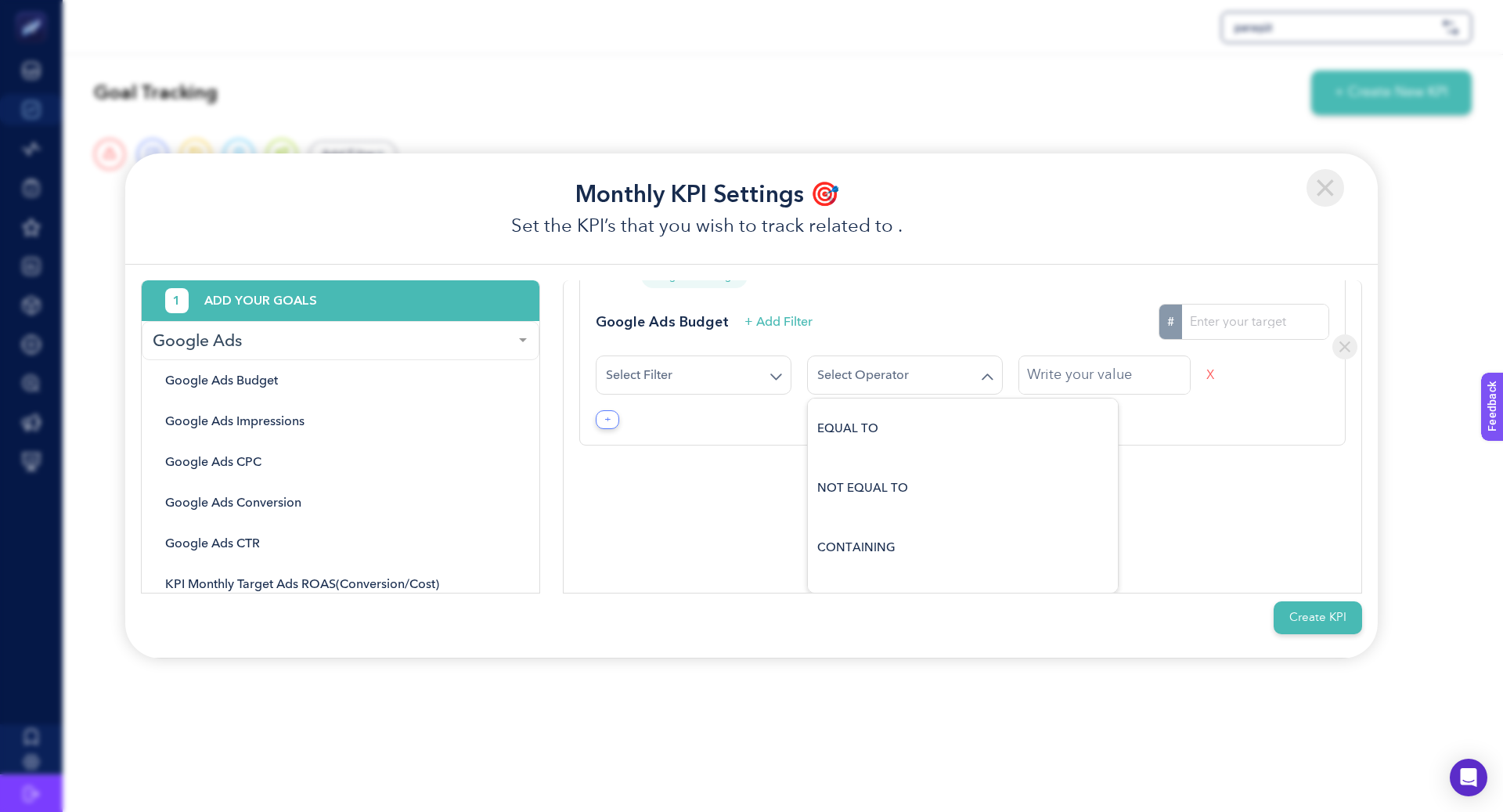
click at [870, 357] on div "Loading..." at bounding box center [905, 375] width 196 height 39
click at [869, 359] on div "Loading..." at bounding box center [905, 375] width 196 height 39
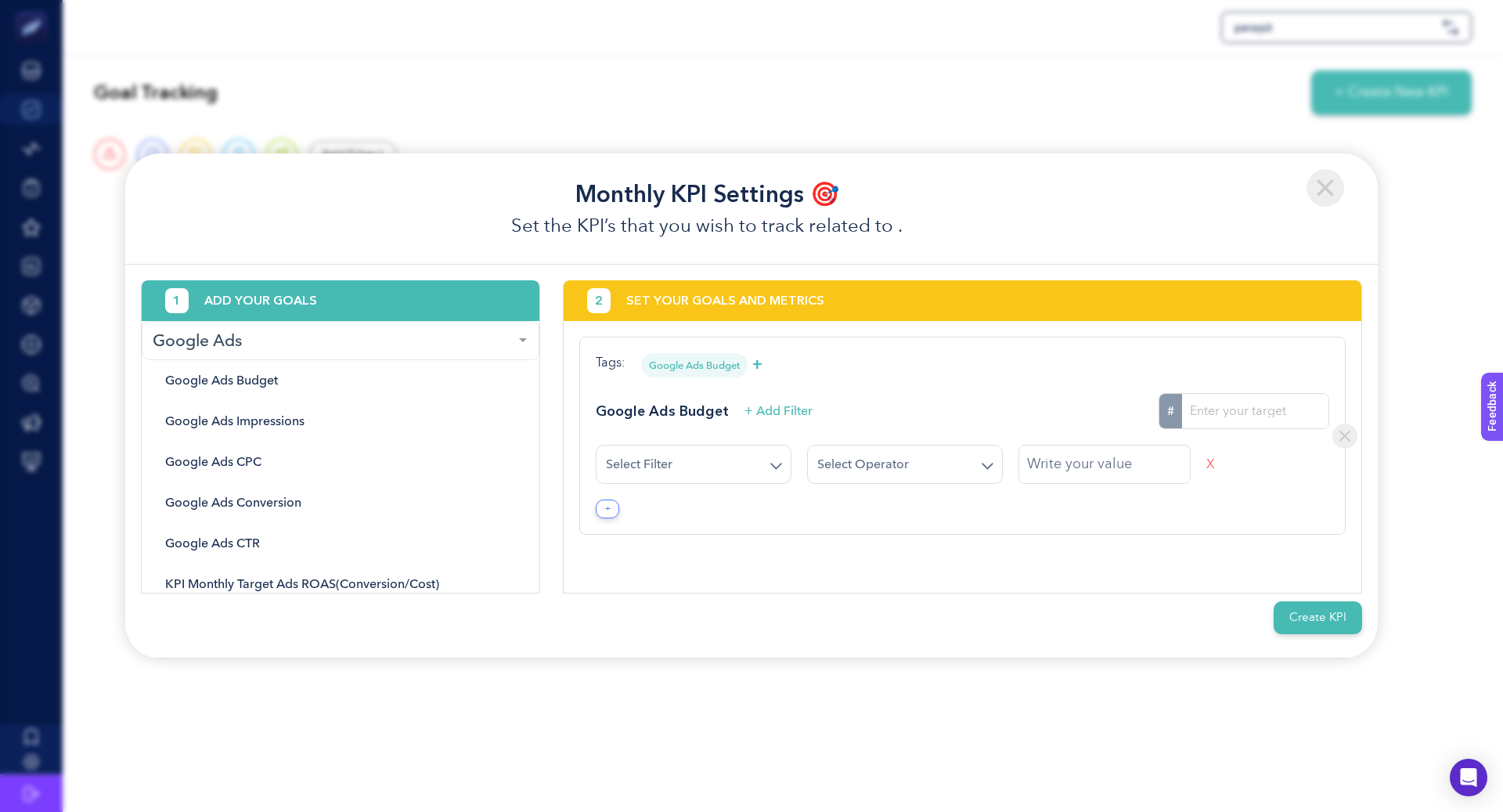
click at [1244, 402] on input "#" at bounding box center [1255, 411] width 146 height 35
click at [1206, 466] on button "X" at bounding box center [1210, 464] width 8 height 39
click at [1218, 407] on input "#" at bounding box center [1255, 411] width 146 height 35
type input "2775000"
click at [1236, 506] on div "2 SET YOUR GOALS AND METRICS Tags: Google Ads Budget + Google Ads Budget + Add …" at bounding box center [962, 436] width 800 height 313
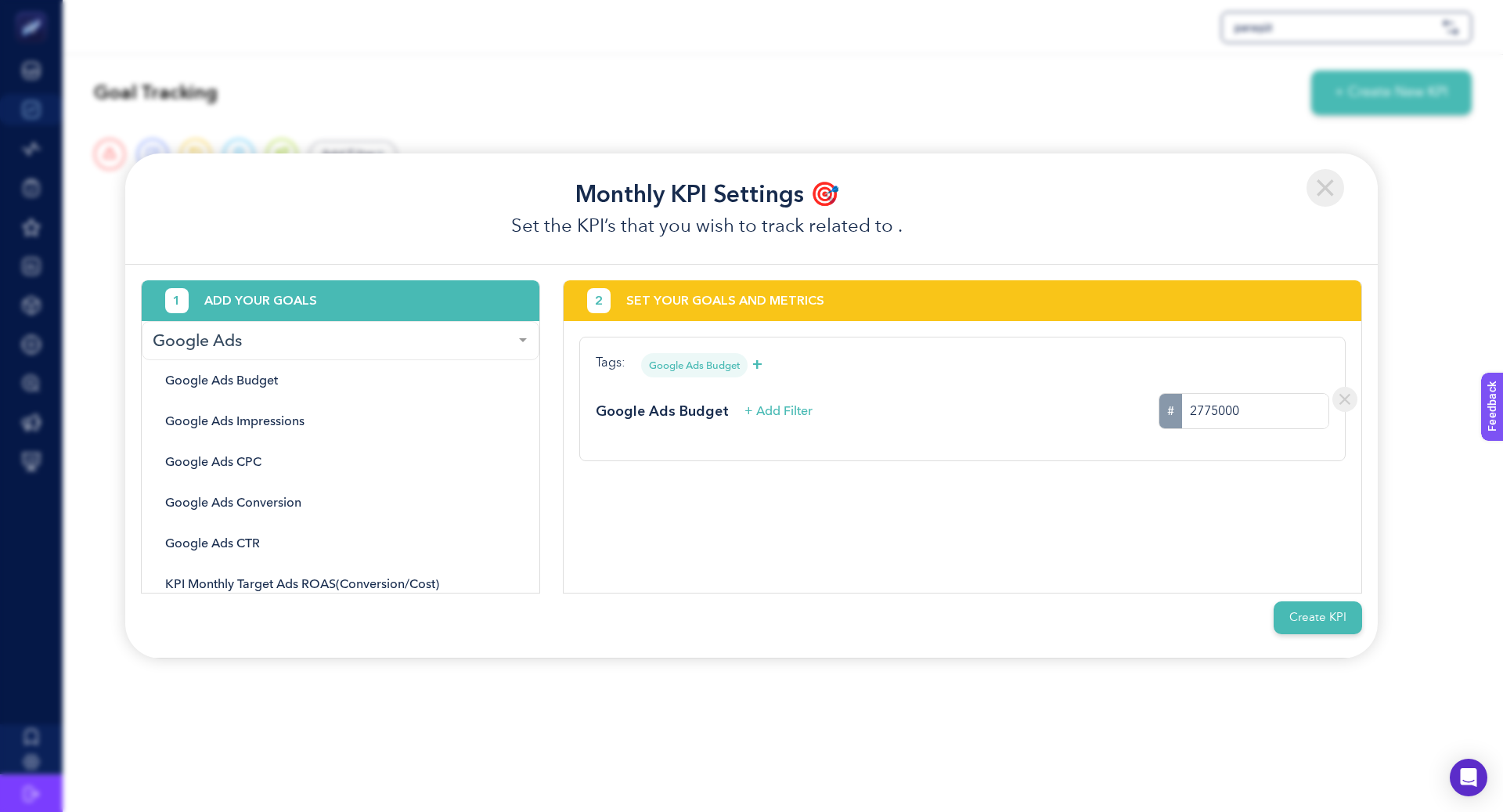
click at [1312, 620] on button "Create KPI" at bounding box center [1318, 618] width 88 height 34
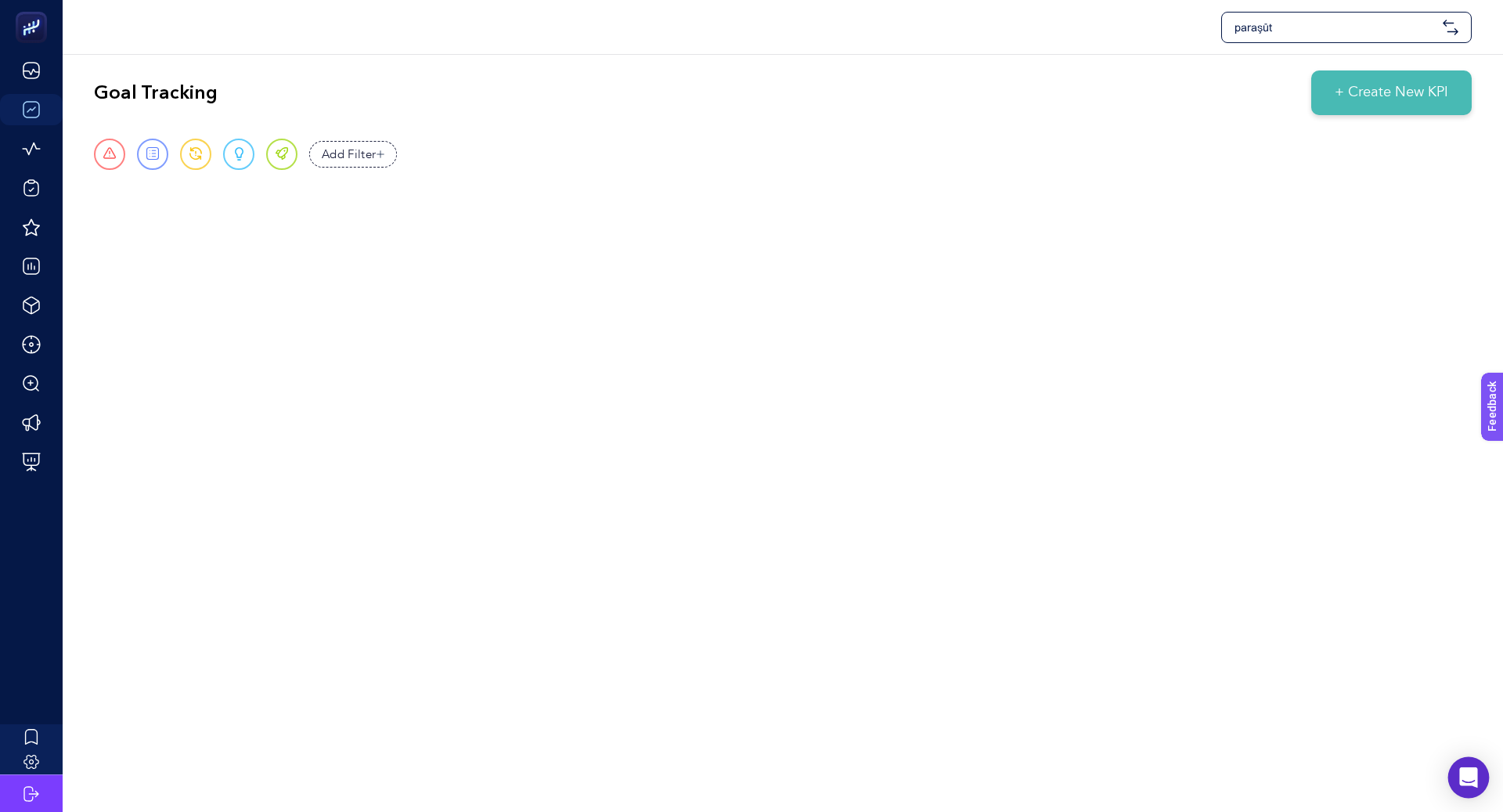
click at [1475, 771] on icon "Open Intercom Messenger" at bounding box center [1468, 777] width 21 height 21
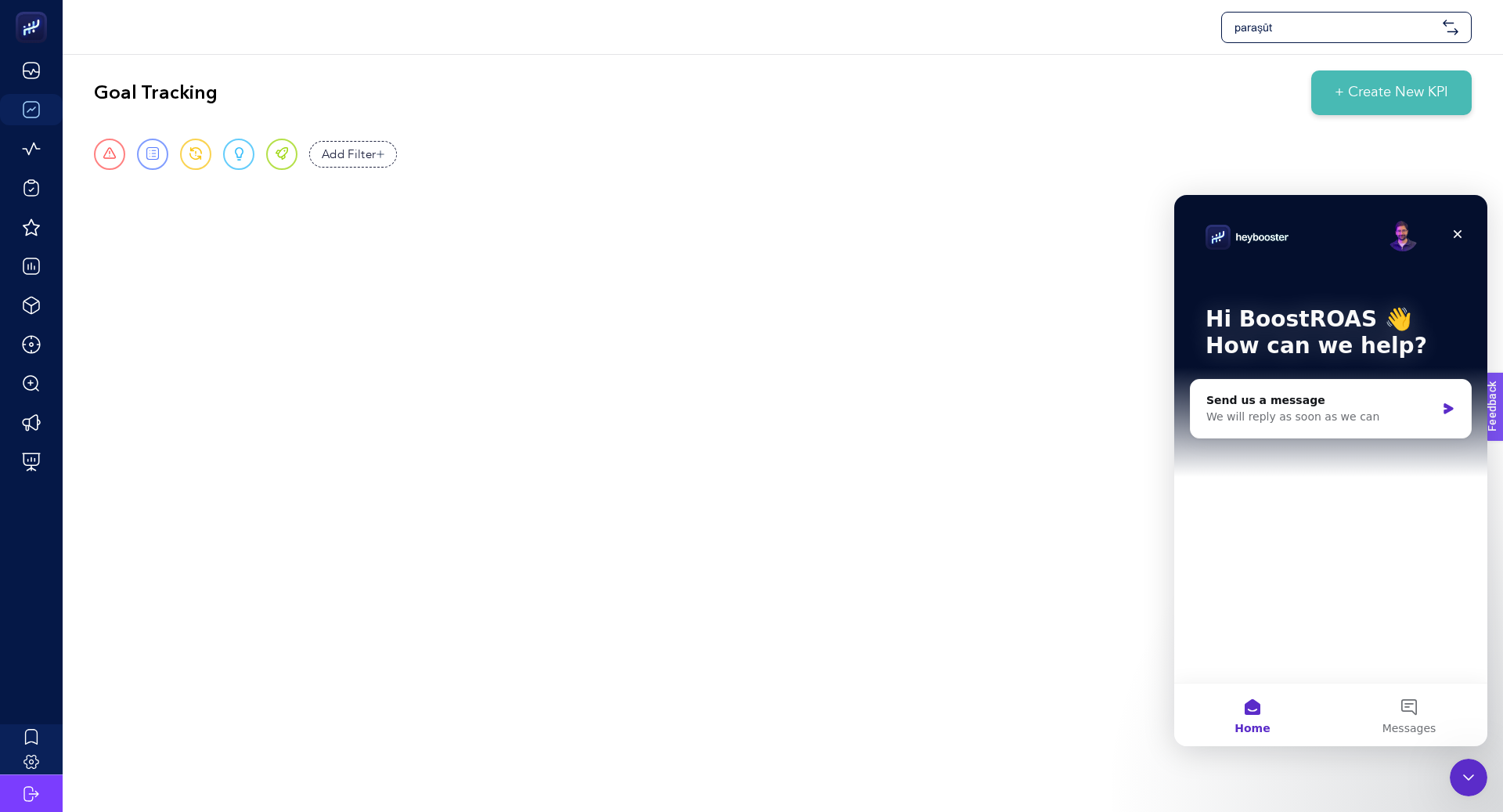
click at [1126, 483] on div "paraşüt Goal Tracking + Create New KPI Urgent Report Warning Opportunity Perfec…" at bounding box center [752, 406] width 1503 height 812
click at [1455, 235] on icon "Close" at bounding box center [1458, 234] width 12 height 12
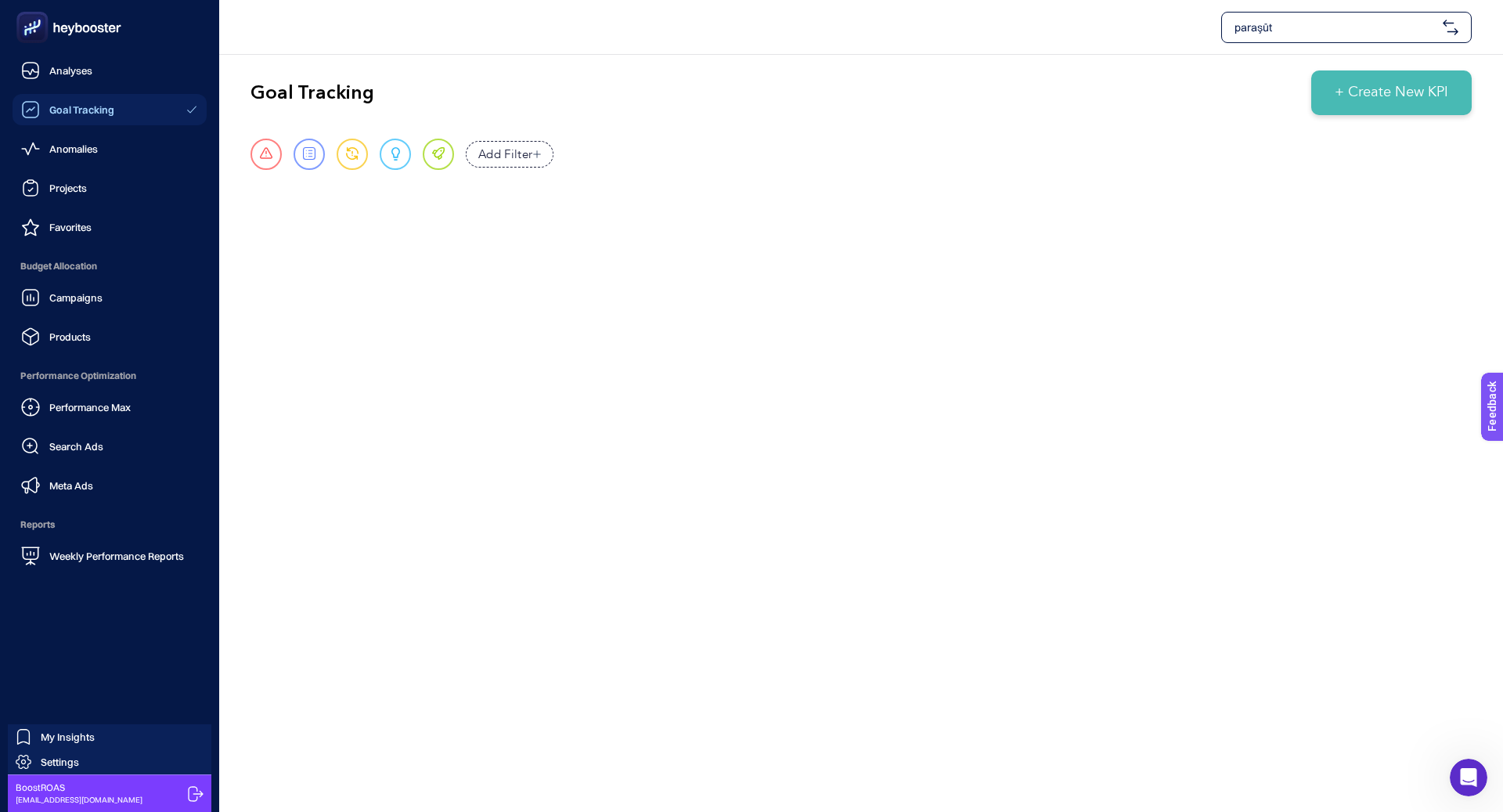
click at [122, 28] on icon at bounding box center [69, 27] width 112 height 31
